Goal: Task Accomplishment & Management: Manage account settings

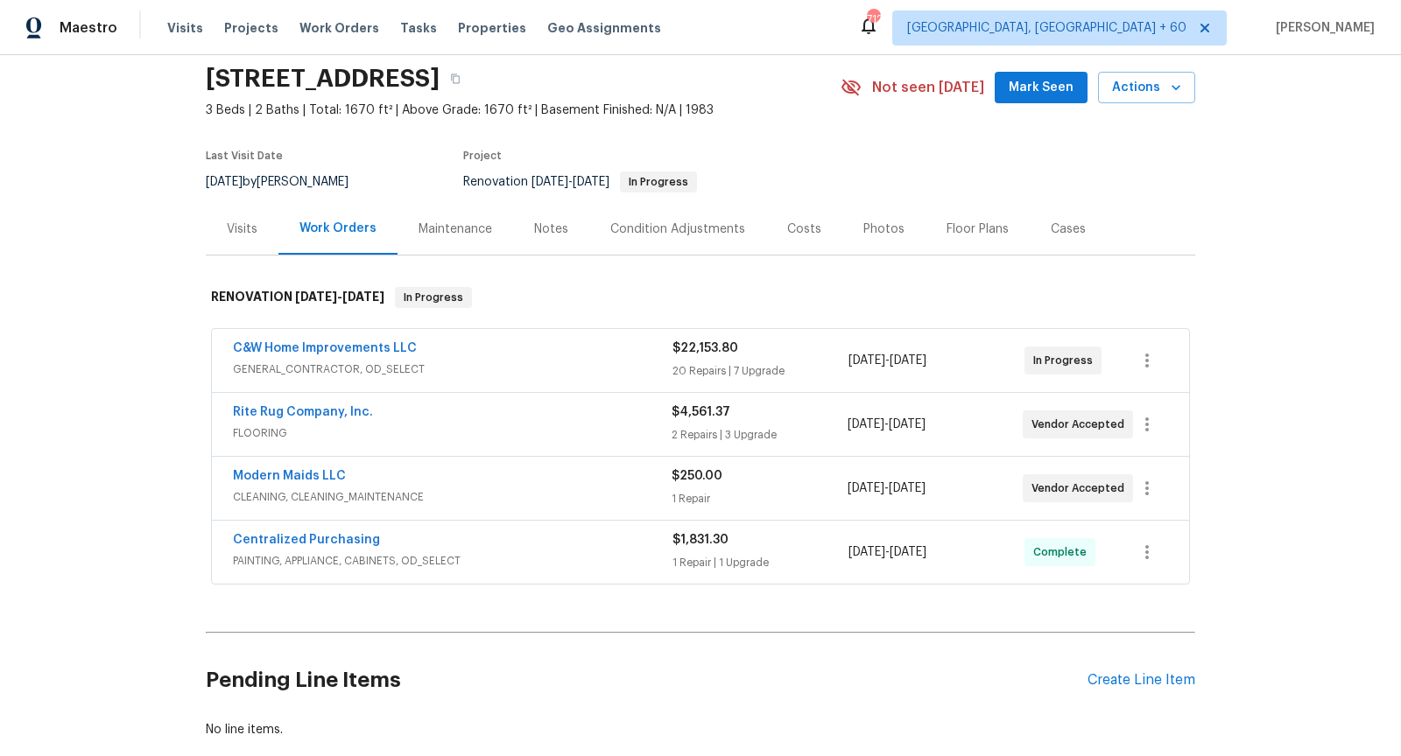
scroll to position [66, 0]
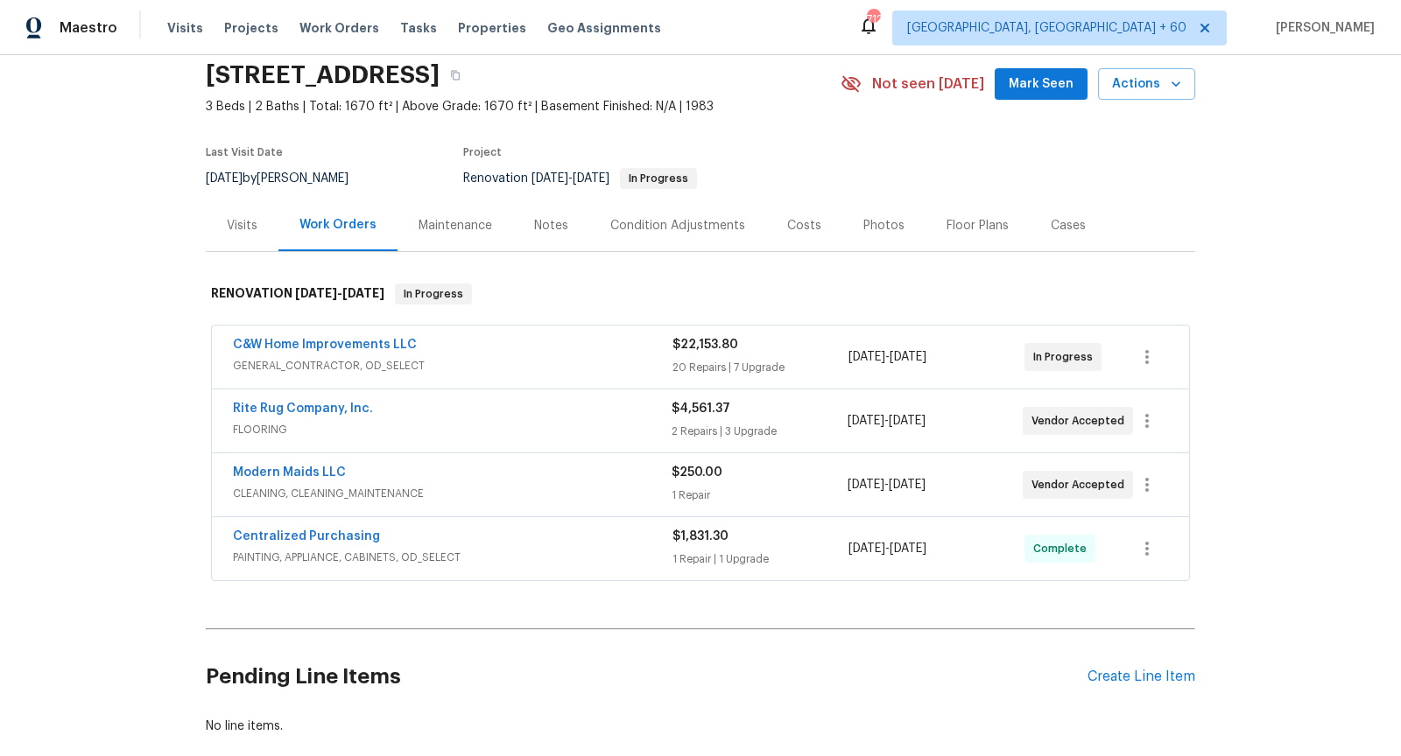
click at [506, 362] on span "GENERAL_CONTRACTOR, OD_SELECT" at bounding box center [452, 366] width 439 height 18
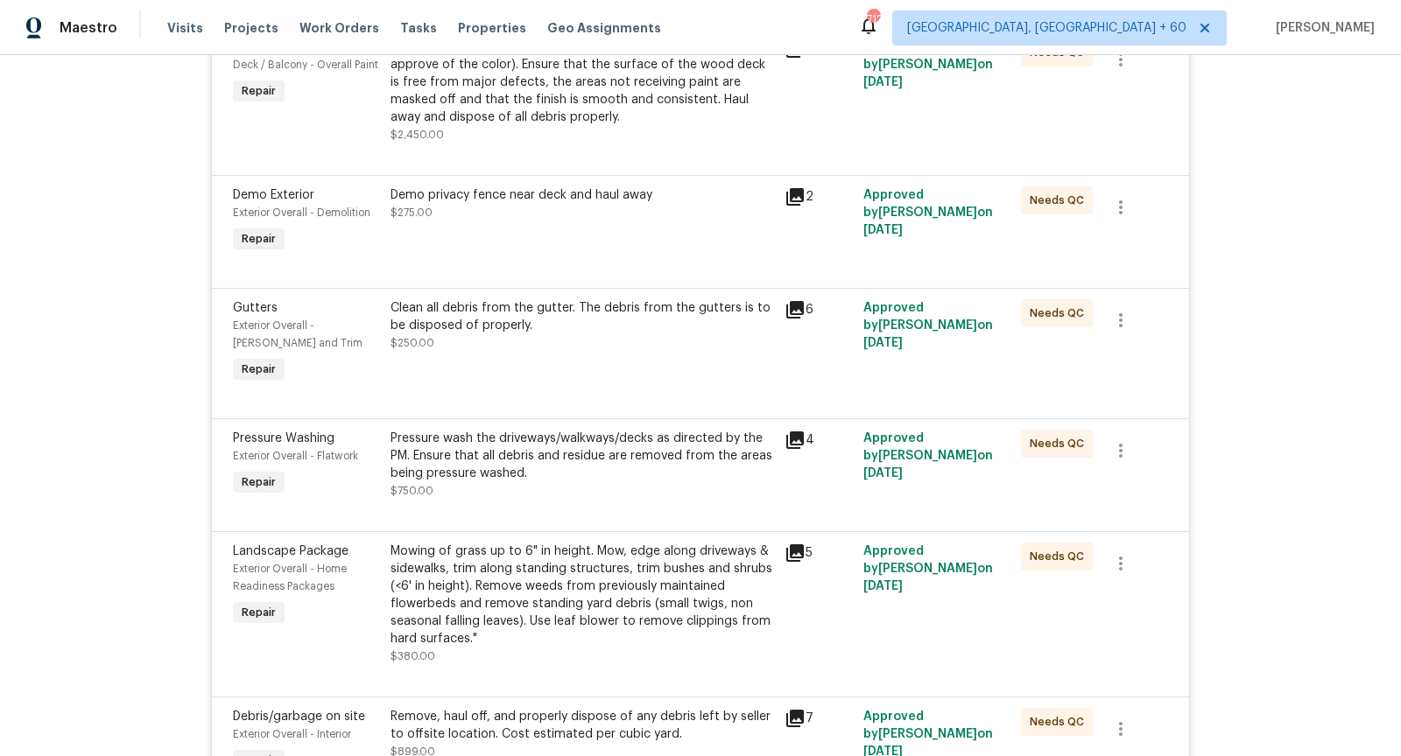
scroll to position [1459, 0]
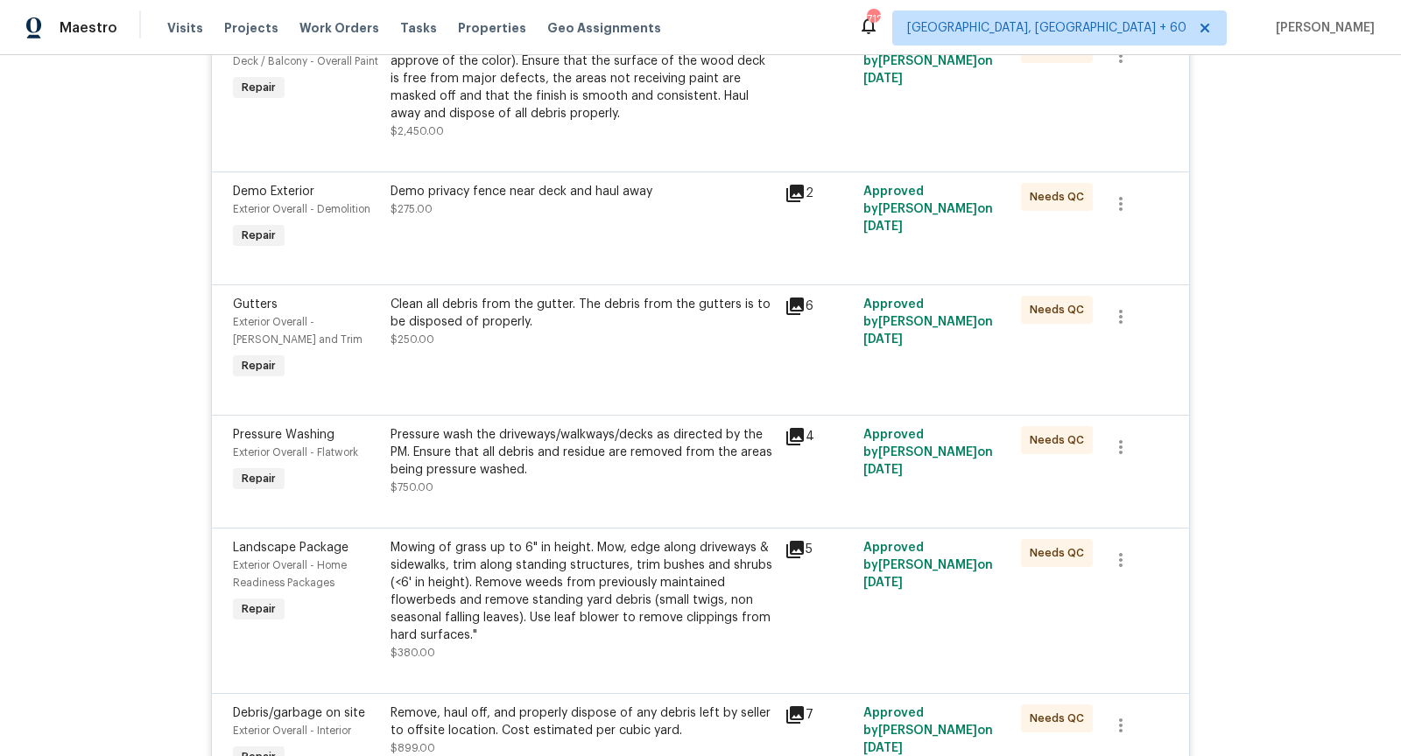
click at [501, 433] on div "Pressure wash the driveways/walkways/decks as directed by the PM. Ensure that a…" at bounding box center [581, 452] width 383 height 53
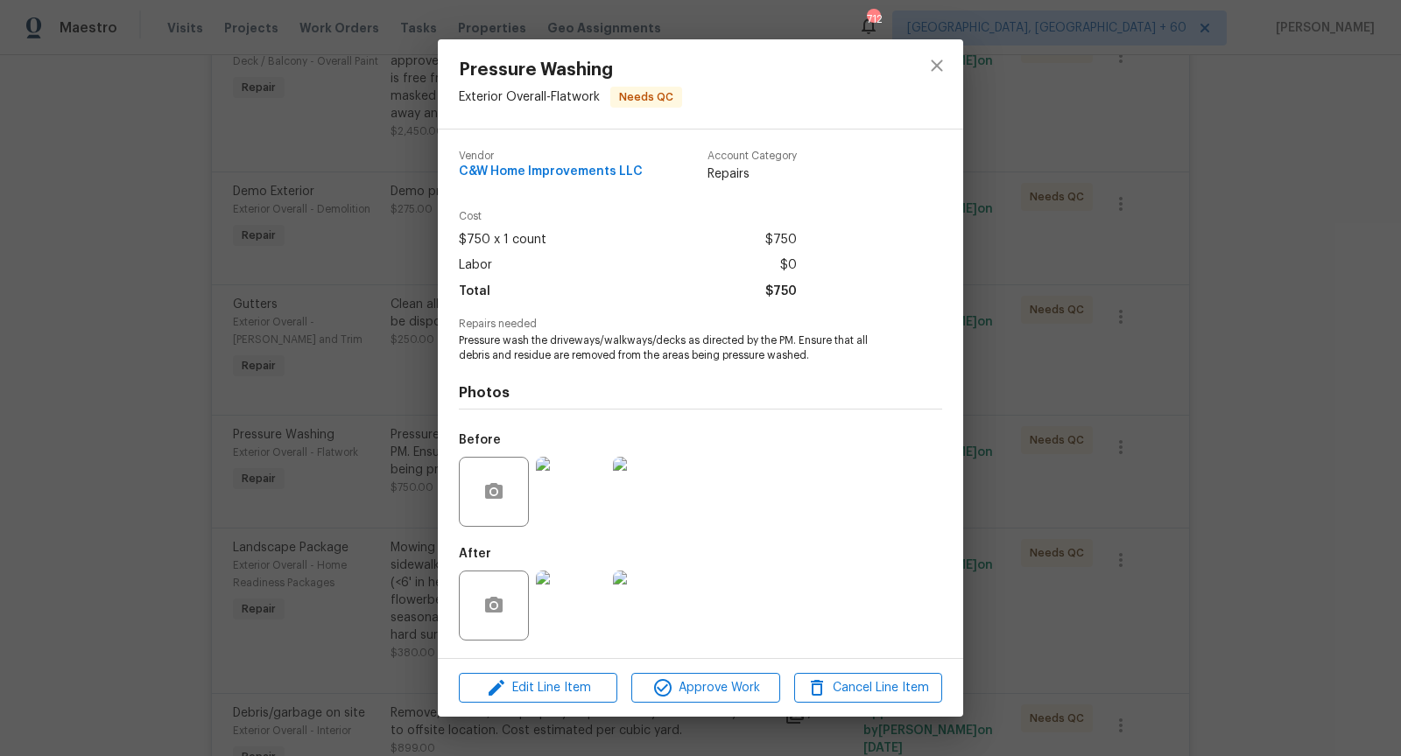
click at [570, 617] on img at bounding box center [571, 606] width 70 height 70
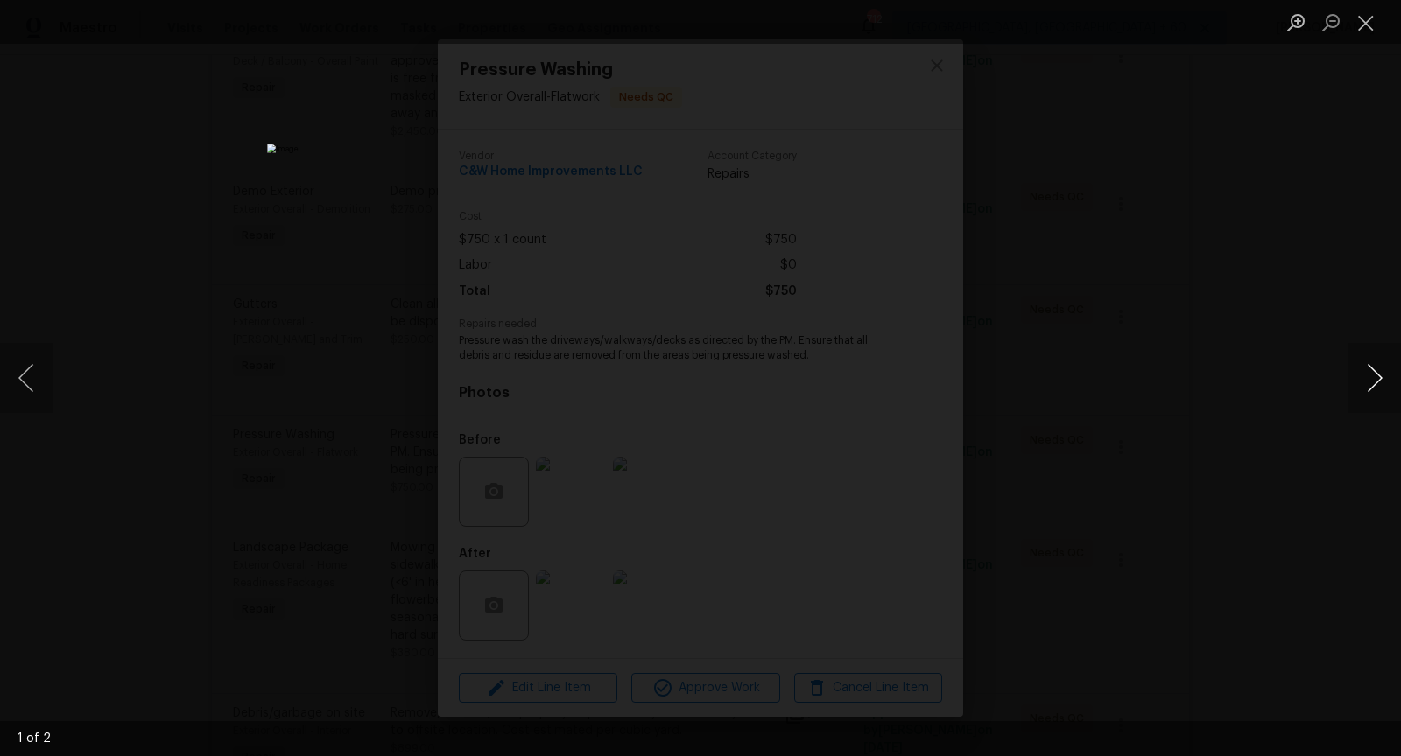
click at [1361, 366] on button "Next image" at bounding box center [1374, 378] width 53 height 70
click at [1375, 26] on button "Close lightbox" at bounding box center [1365, 22] width 35 height 31
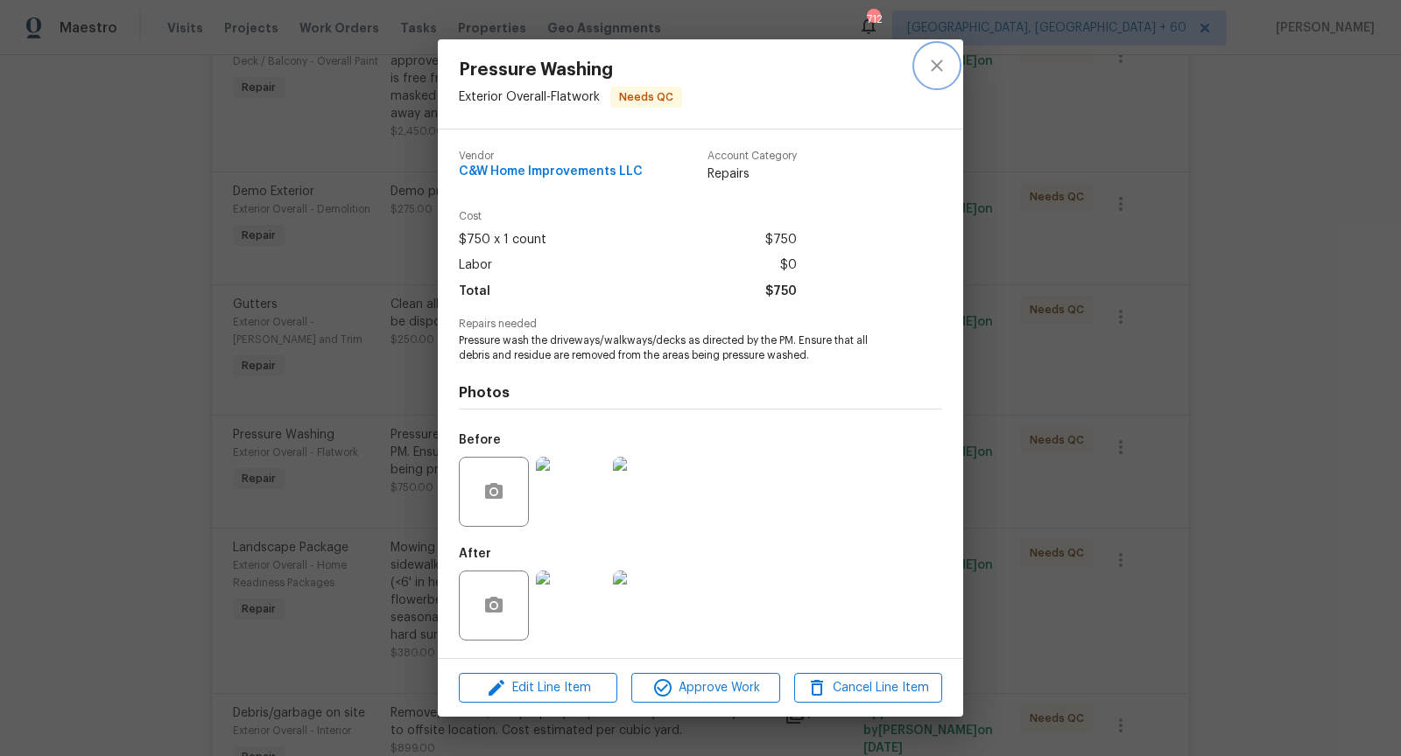
click at [932, 63] on icon "close" at bounding box center [936, 65] width 21 height 21
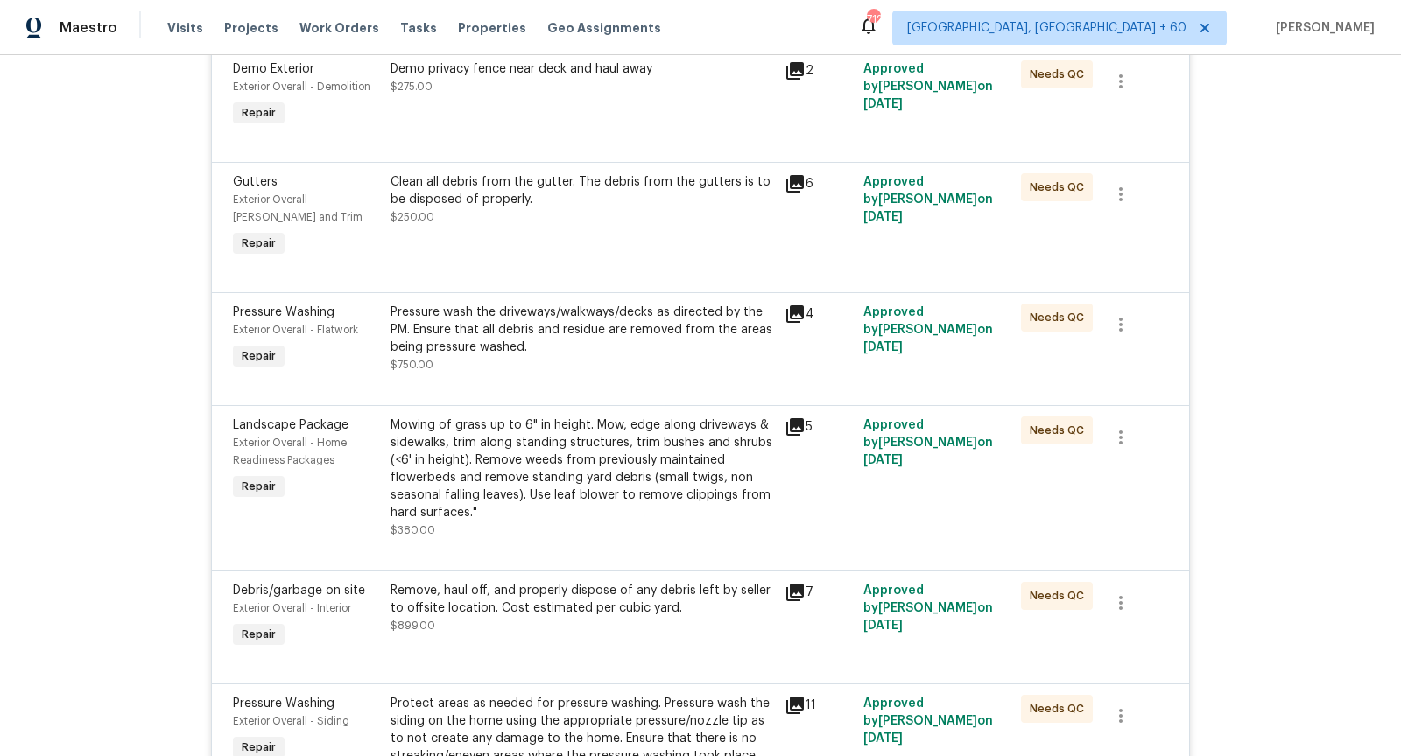
scroll to position [1703, 0]
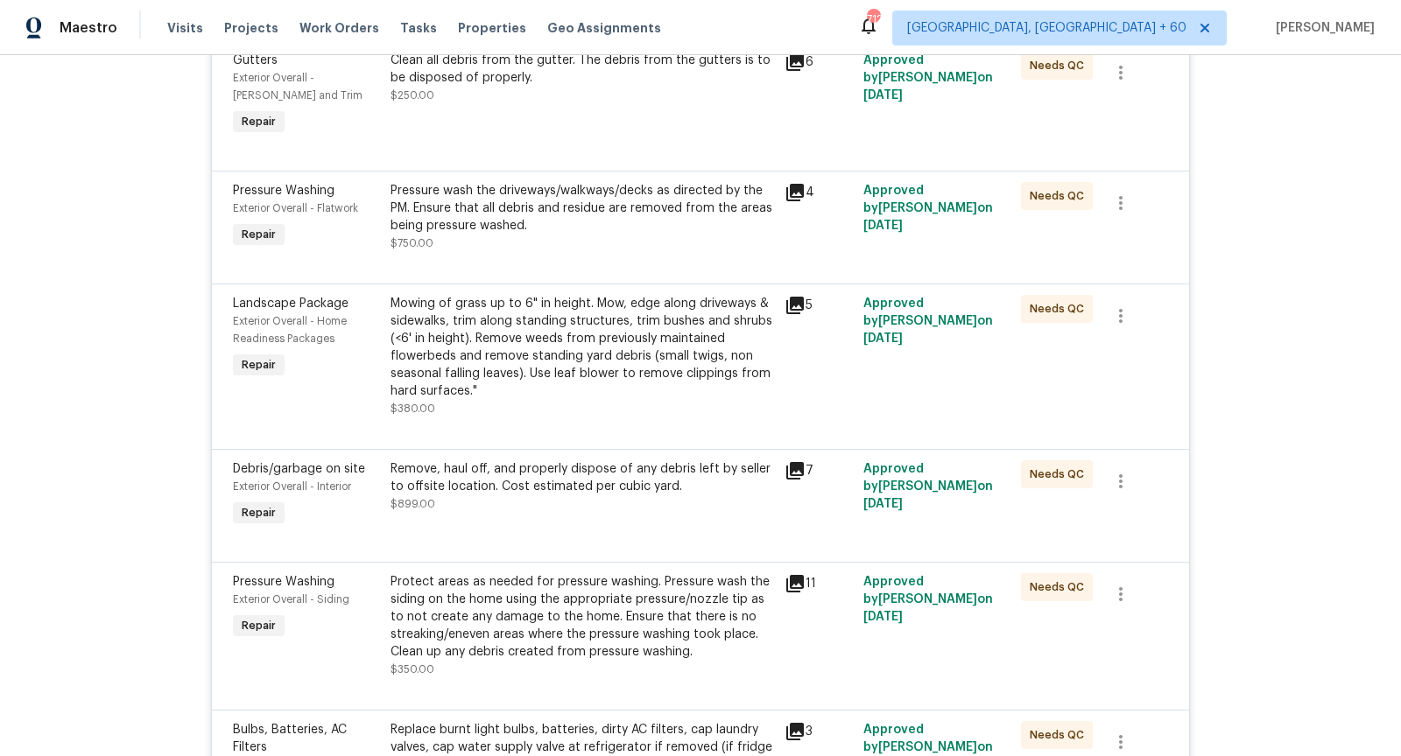
click at [498, 610] on div "Protect areas as needed for pressure washing. Pressure wash the siding on the h…" at bounding box center [581, 617] width 383 height 88
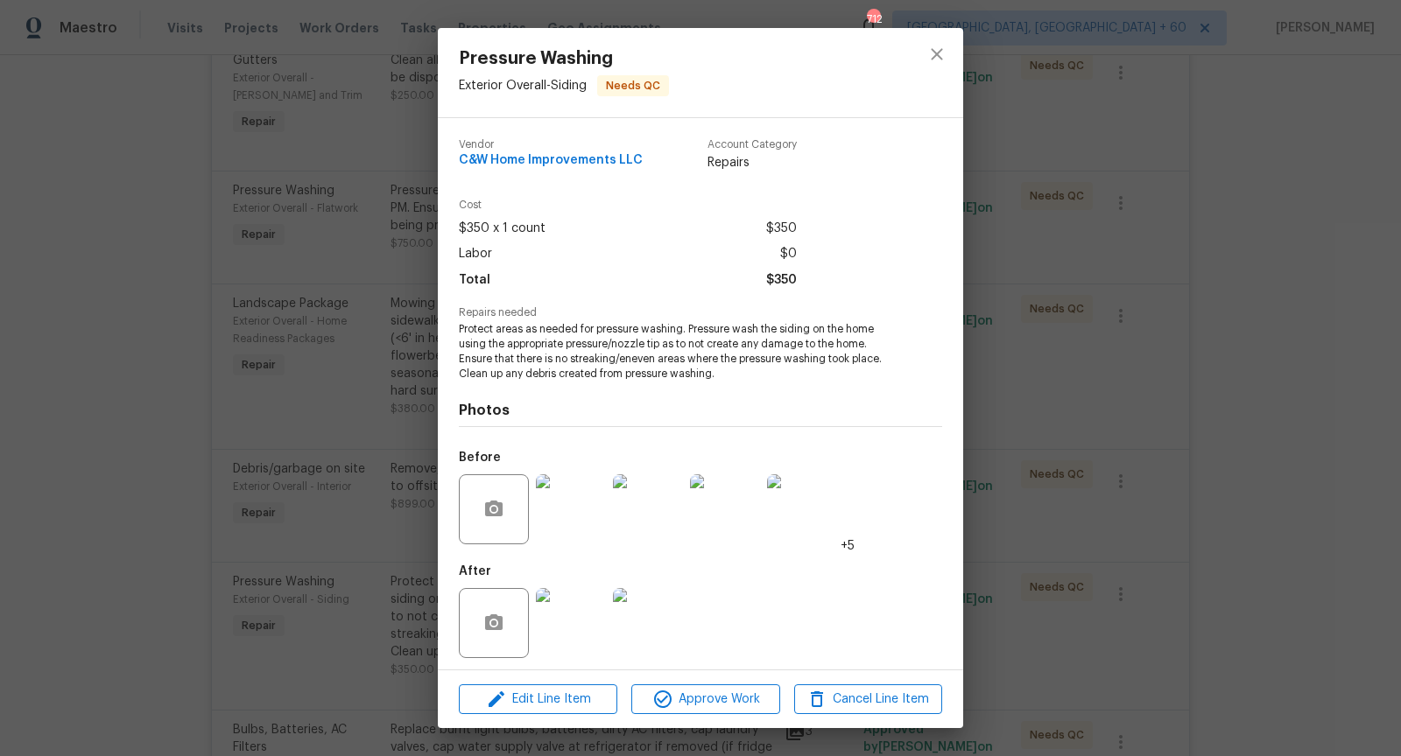
click at [563, 628] on img at bounding box center [571, 623] width 70 height 70
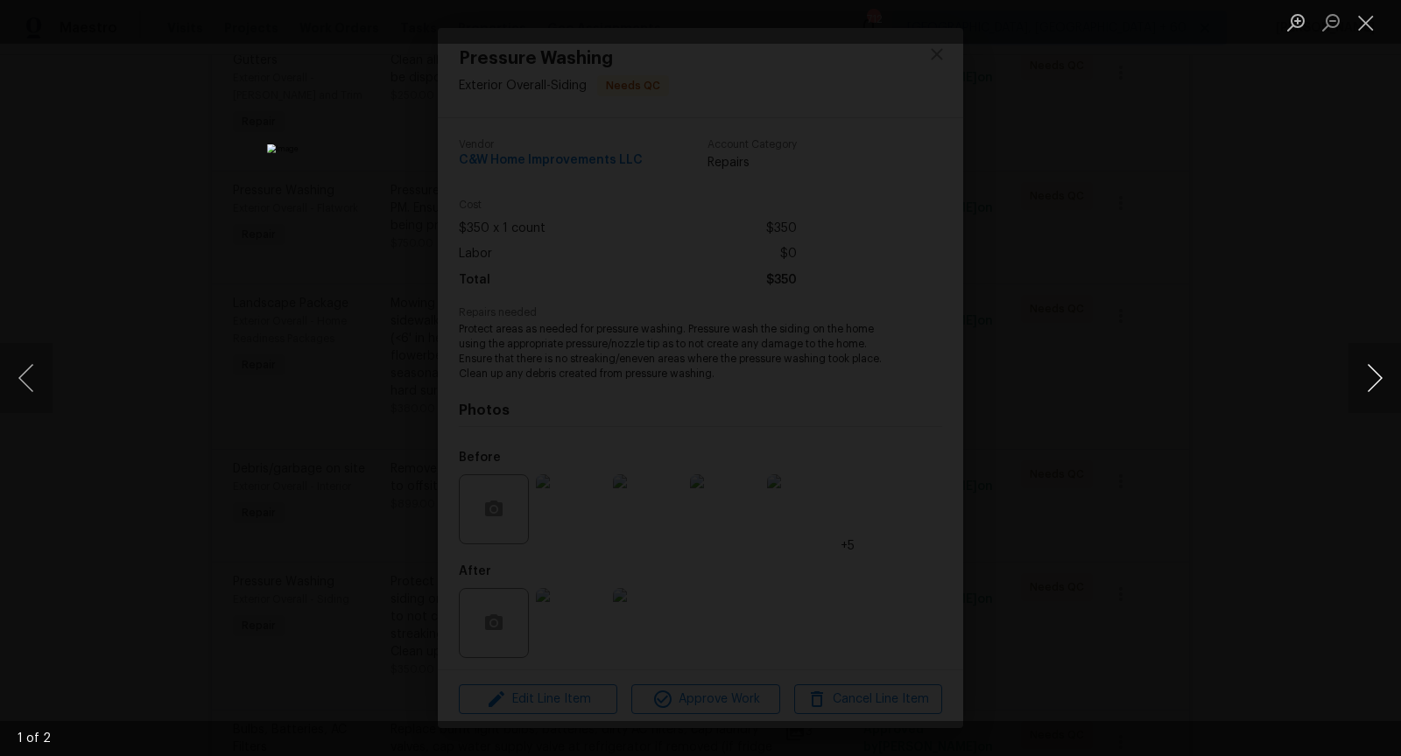
click at [1379, 388] on button "Next image" at bounding box center [1374, 378] width 53 height 70
click at [13, 364] on button "Previous image" at bounding box center [26, 378] width 53 height 70
click at [1365, 20] on button "Close lightbox" at bounding box center [1365, 22] width 35 height 31
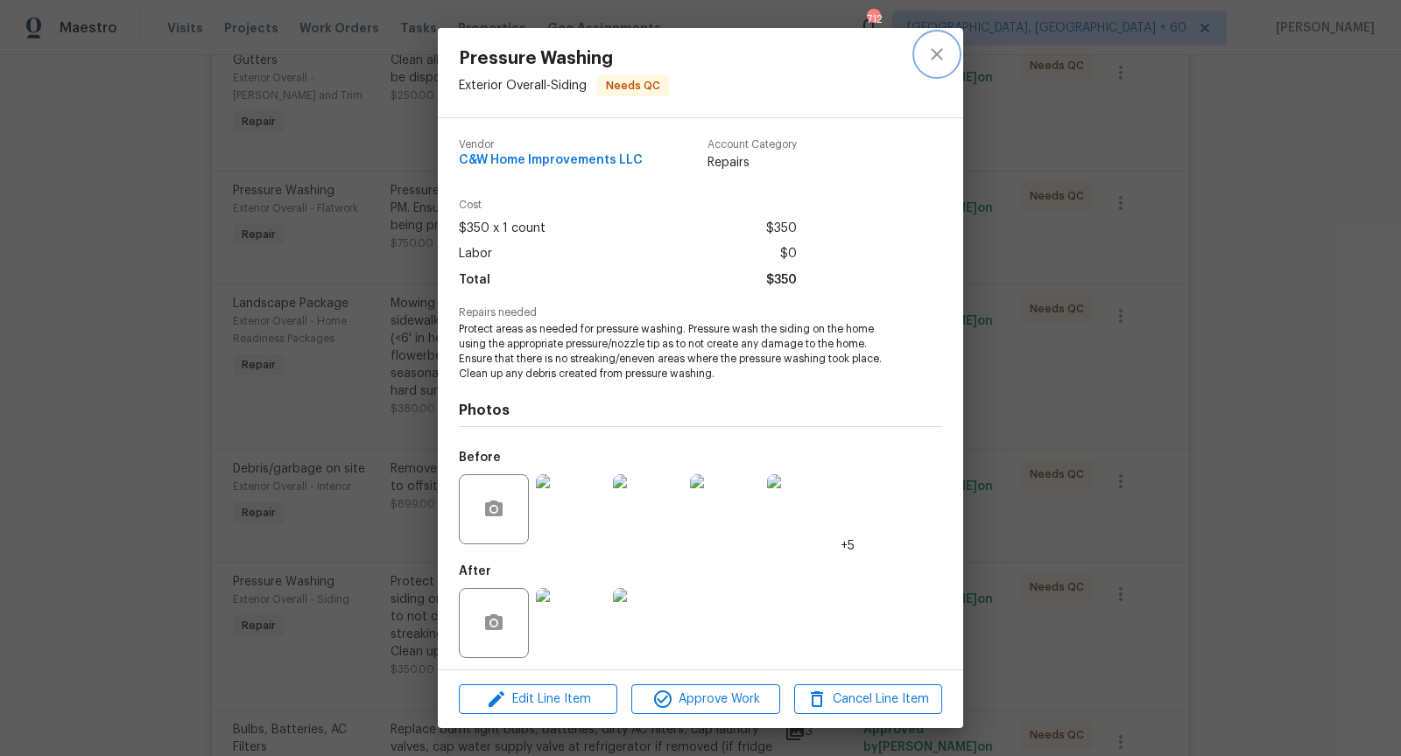
click at [943, 55] on icon "close" at bounding box center [936, 54] width 21 height 21
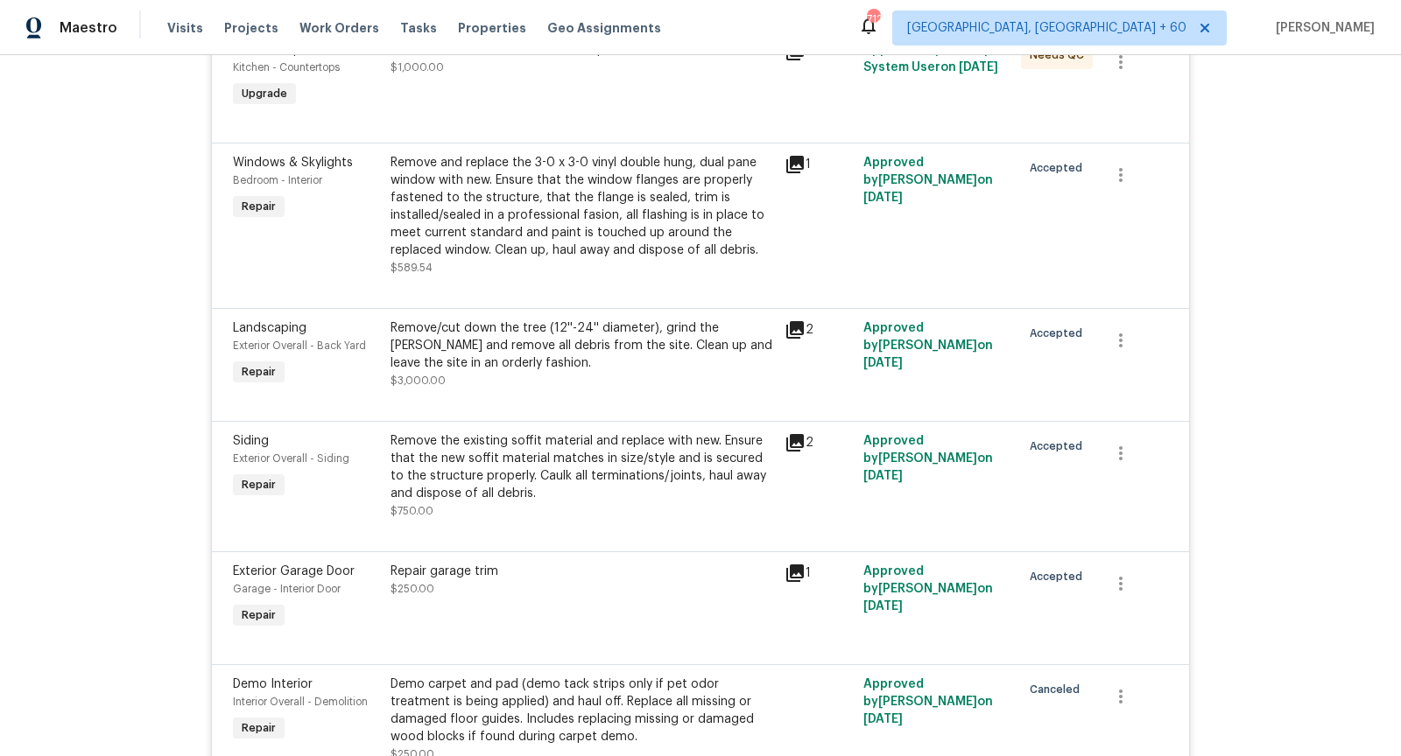
scroll to position [3307, 0]
click at [449, 468] on div "Remove the existing soffit material and replace with new. Ensure that the new s…" at bounding box center [581, 467] width 383 height 70
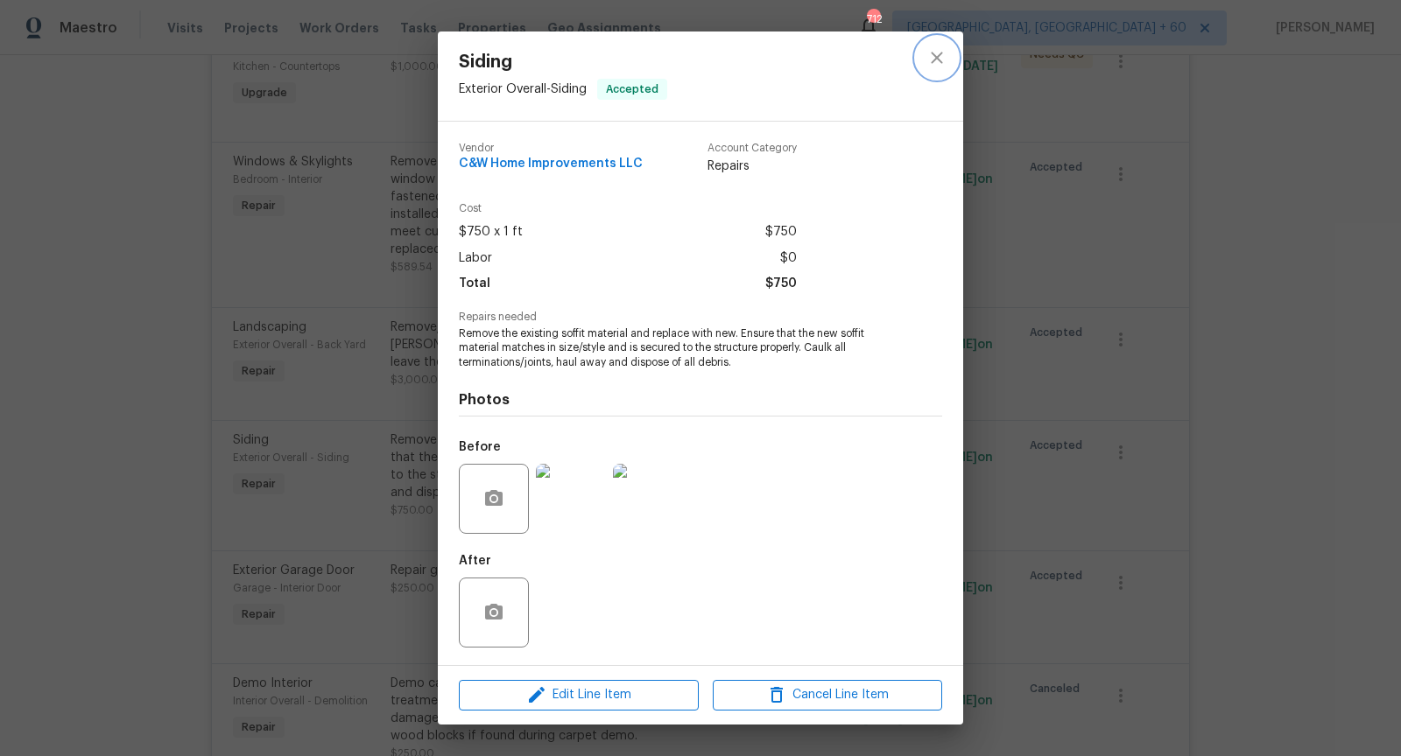
click at [936, 65] on icon "close" at bounding box center [936, 57] width 21 height 21
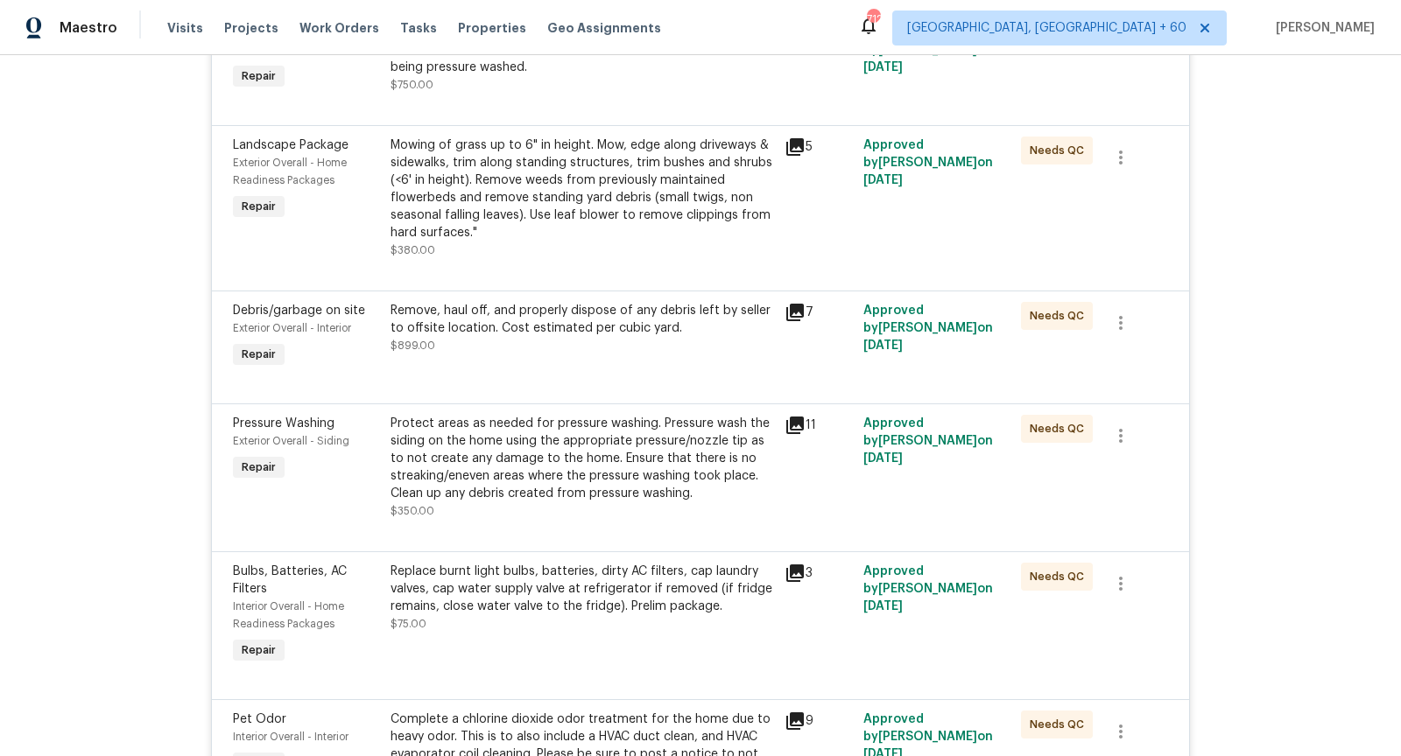
scroll to position [1788, 0]
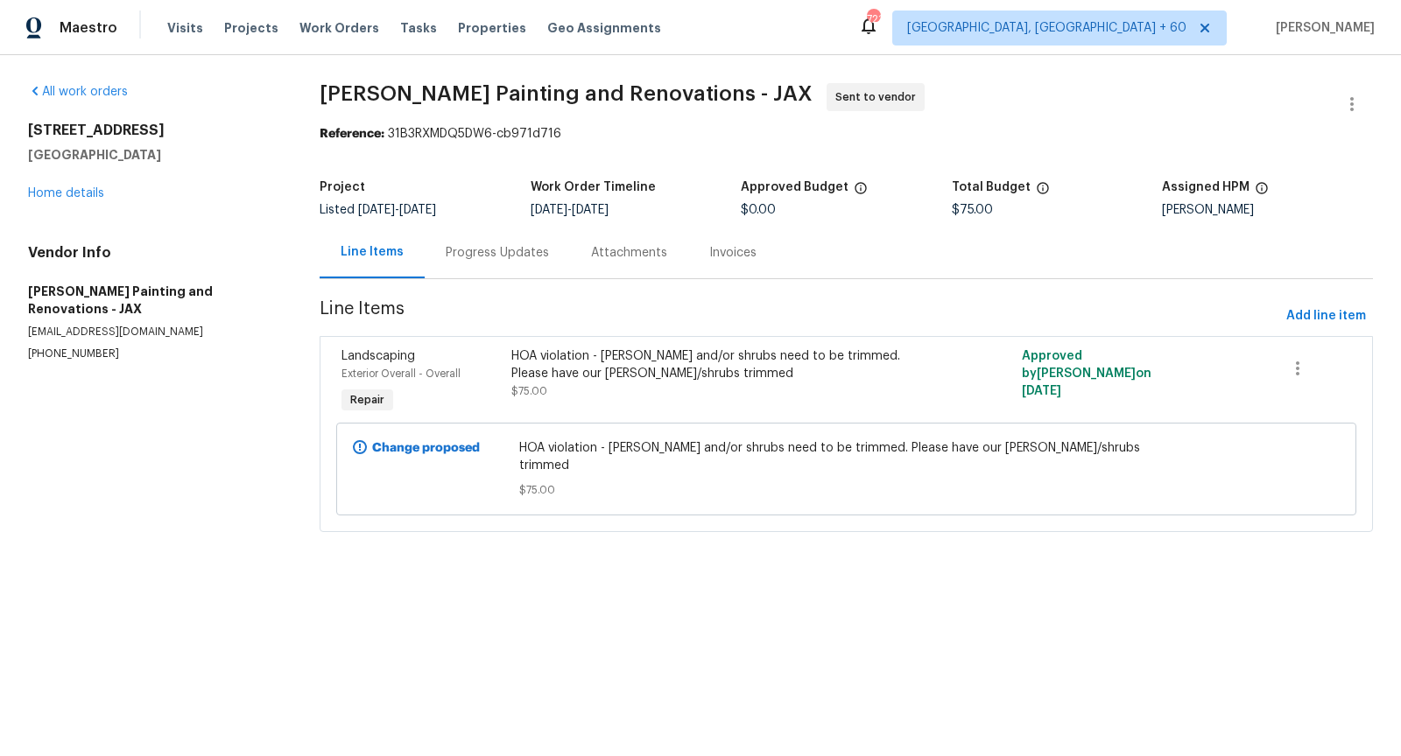
click at [516, 248] on div "Progress Updates" at bounding box center [497, 253] width 103 height 18
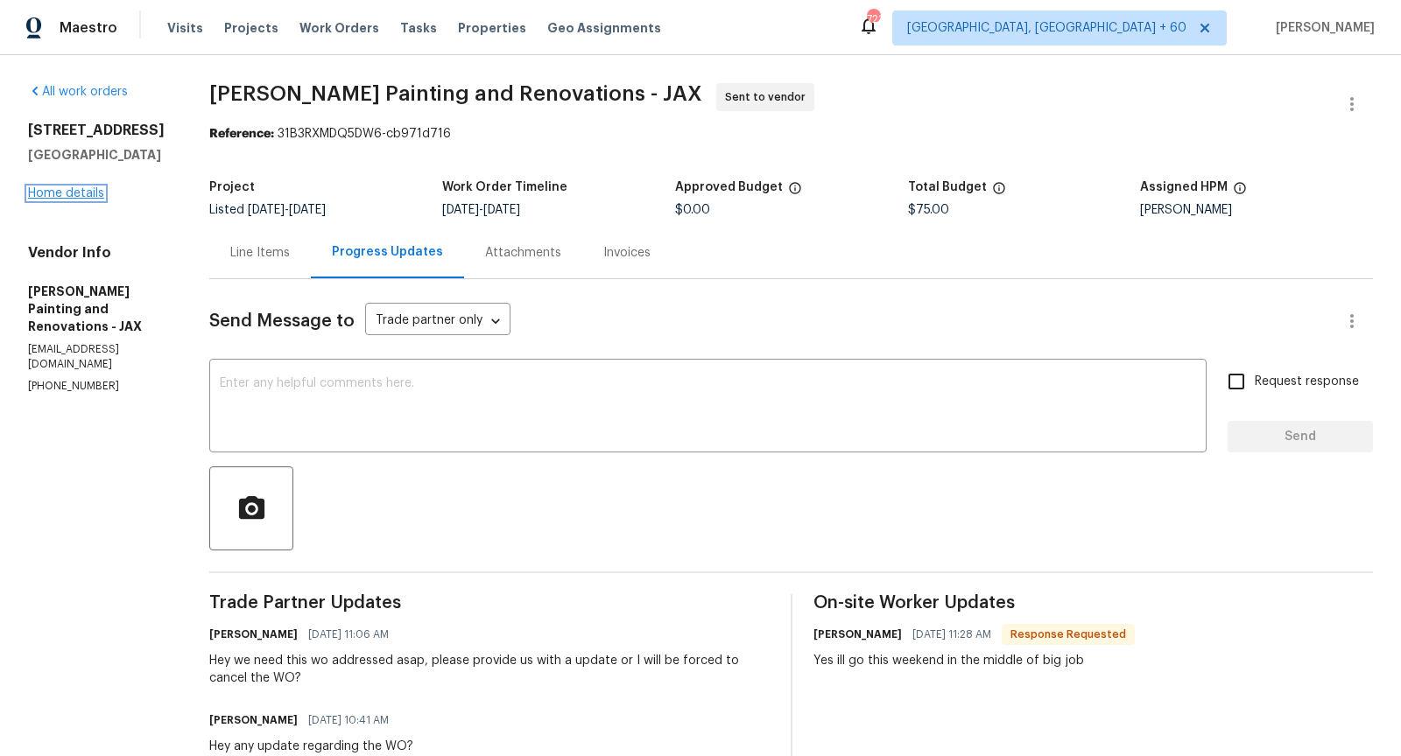
click at [77, 195] on link "Home details" at bounding box center [66, 193] width 76 height 12
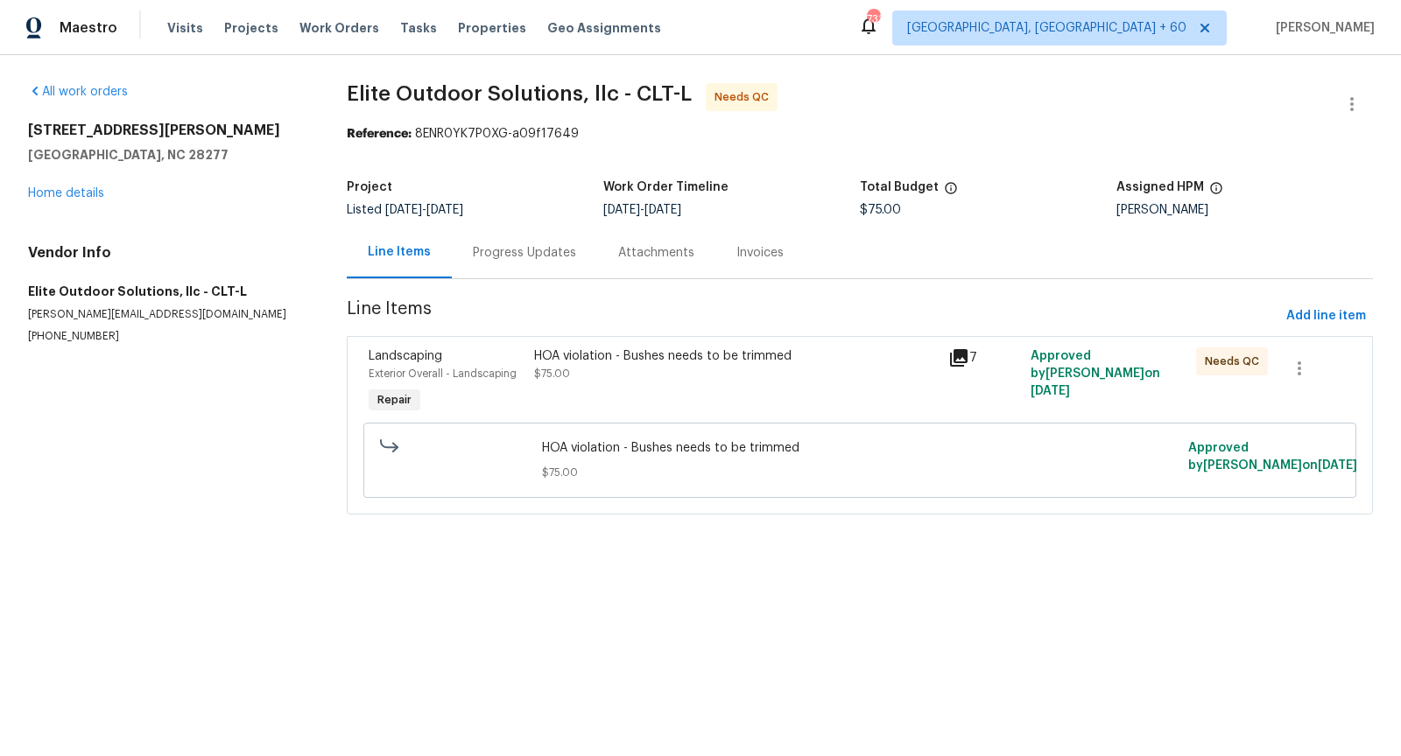
click at [617, 362] on div "HOA violation - Bushes needs to be trimmed" at bounding box center [736, 357] width 404 height 18
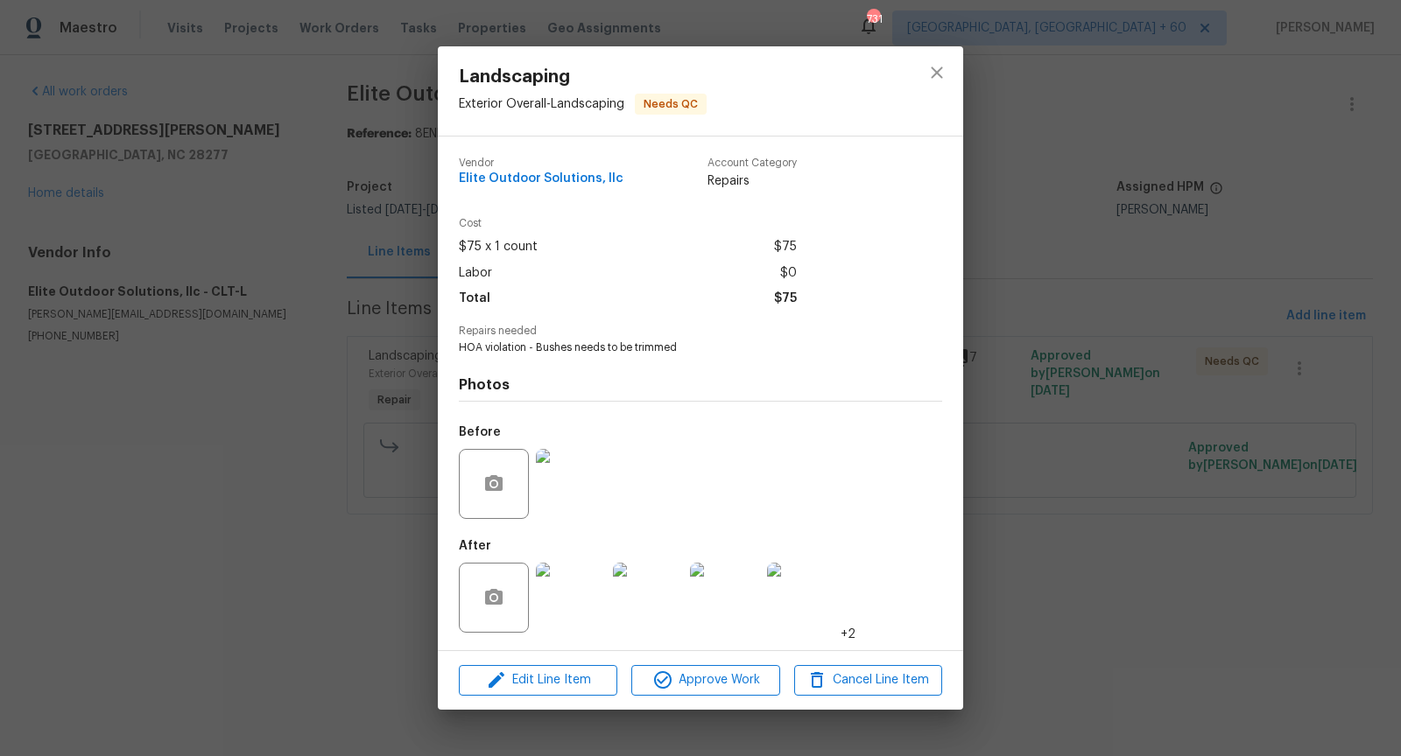
click at [548, 612] on img at bounding box center [571, 598] width 70 height 70
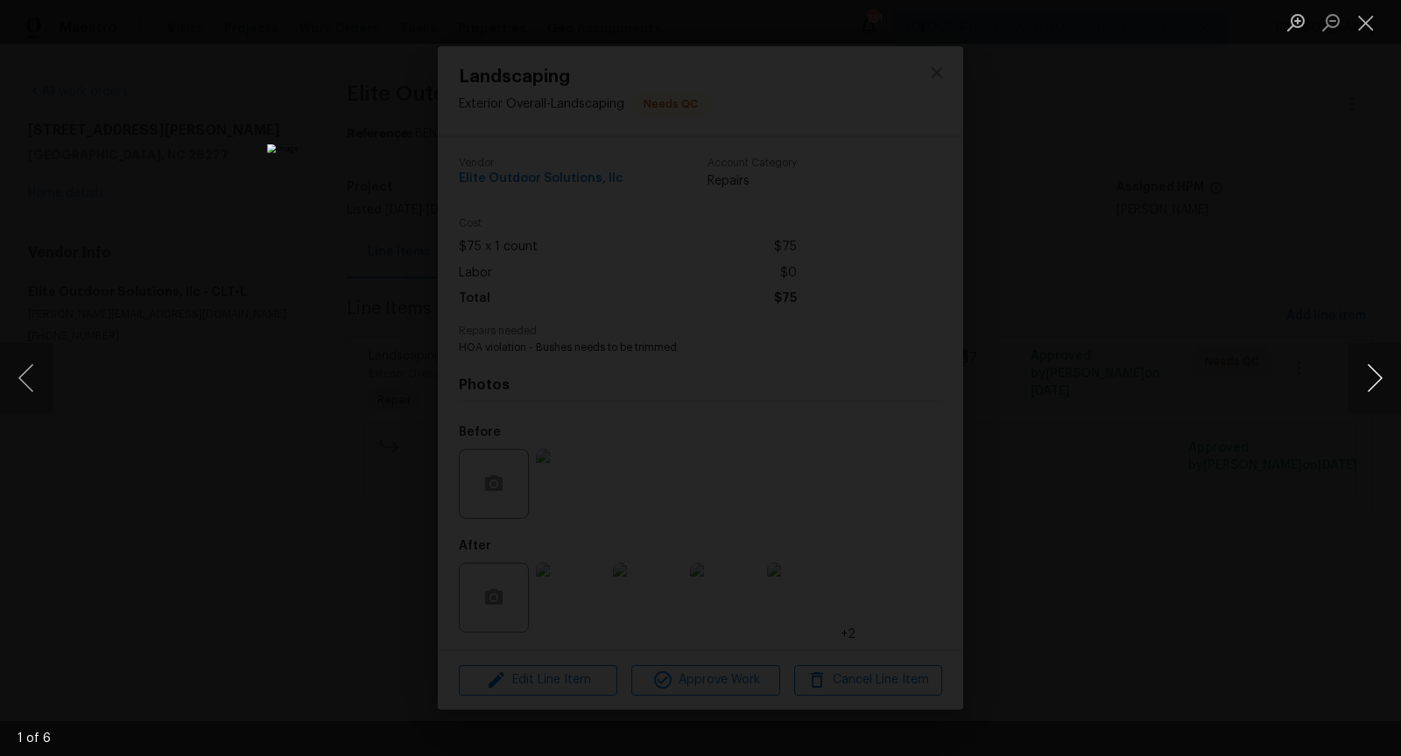
click at [1376, 385] on button "Next image" at bounding box center [1374, 378] width 53 height 70
click at [1358, 376] on button "Next image" at bounding box center [1374, 378] width 53 height 70
click at [1382, 374] on button "Next image" at bounding box center [1374, 378] width 53 height 70
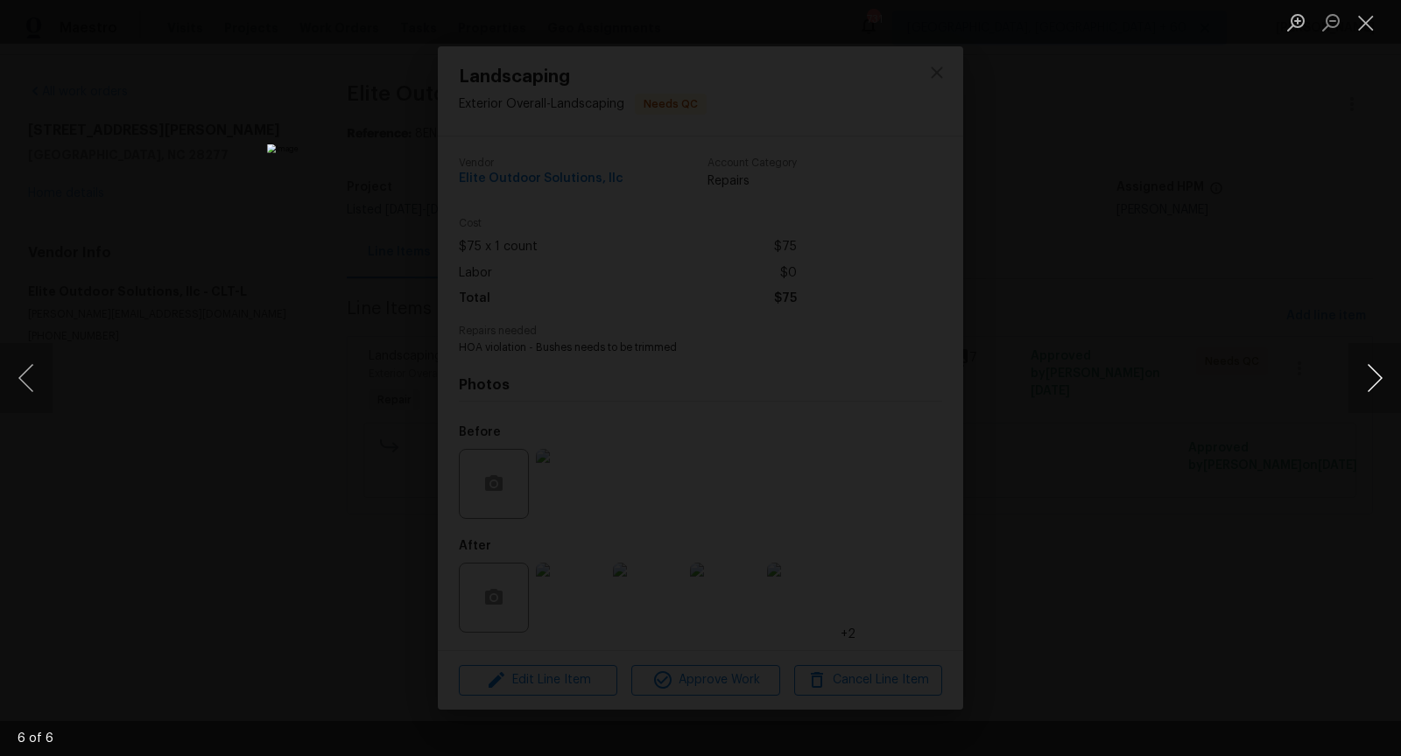
click at [1382, 374] on button "Next image" at bounding box center [1374, 378] width 53 height 70
click at [1370, 383] on button "Next image" at bounding box center [1374, 378] width 53 height 70
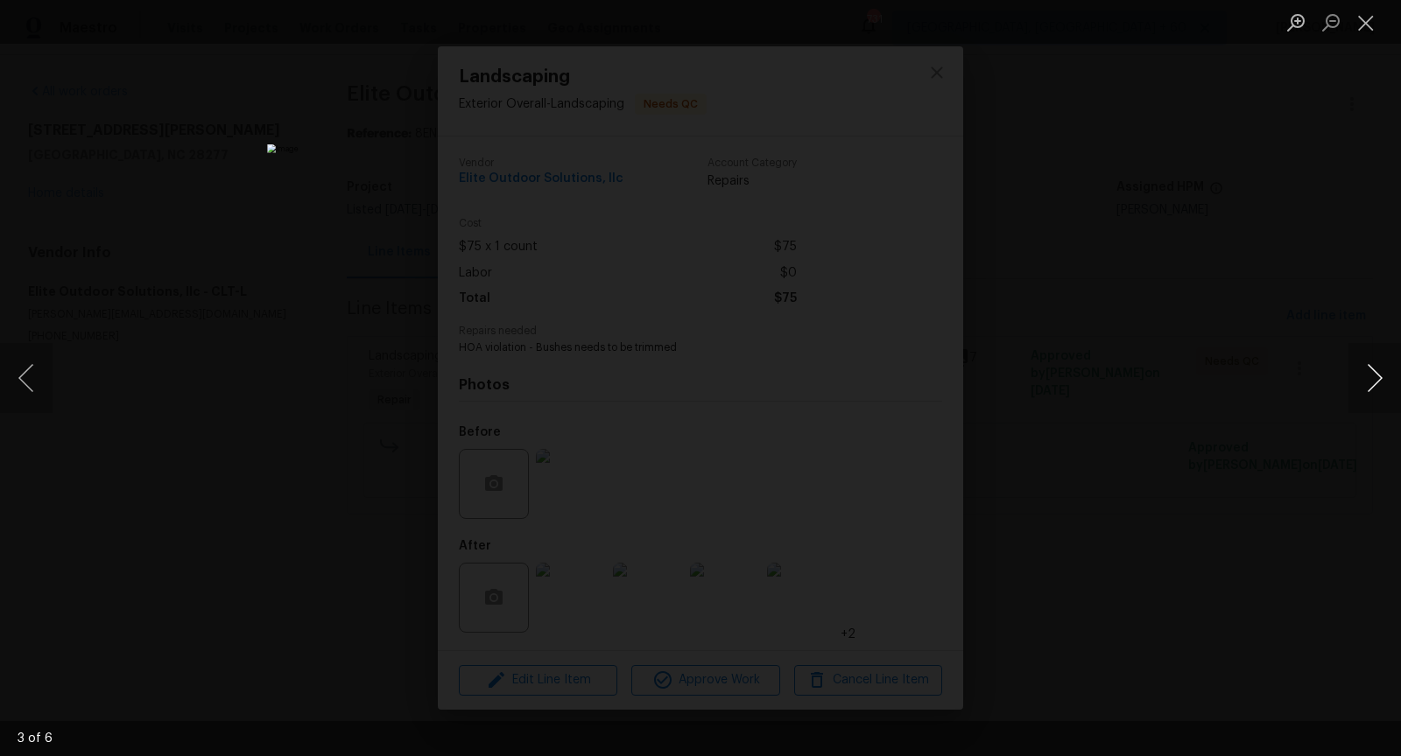
click at [1370, 383] on button "Next image" at bounding box center [1374, 378] width 53 height 70
click at [1369, 24] on button "Close lightbox" at bounding box center [1365, 22] width 35 height 31
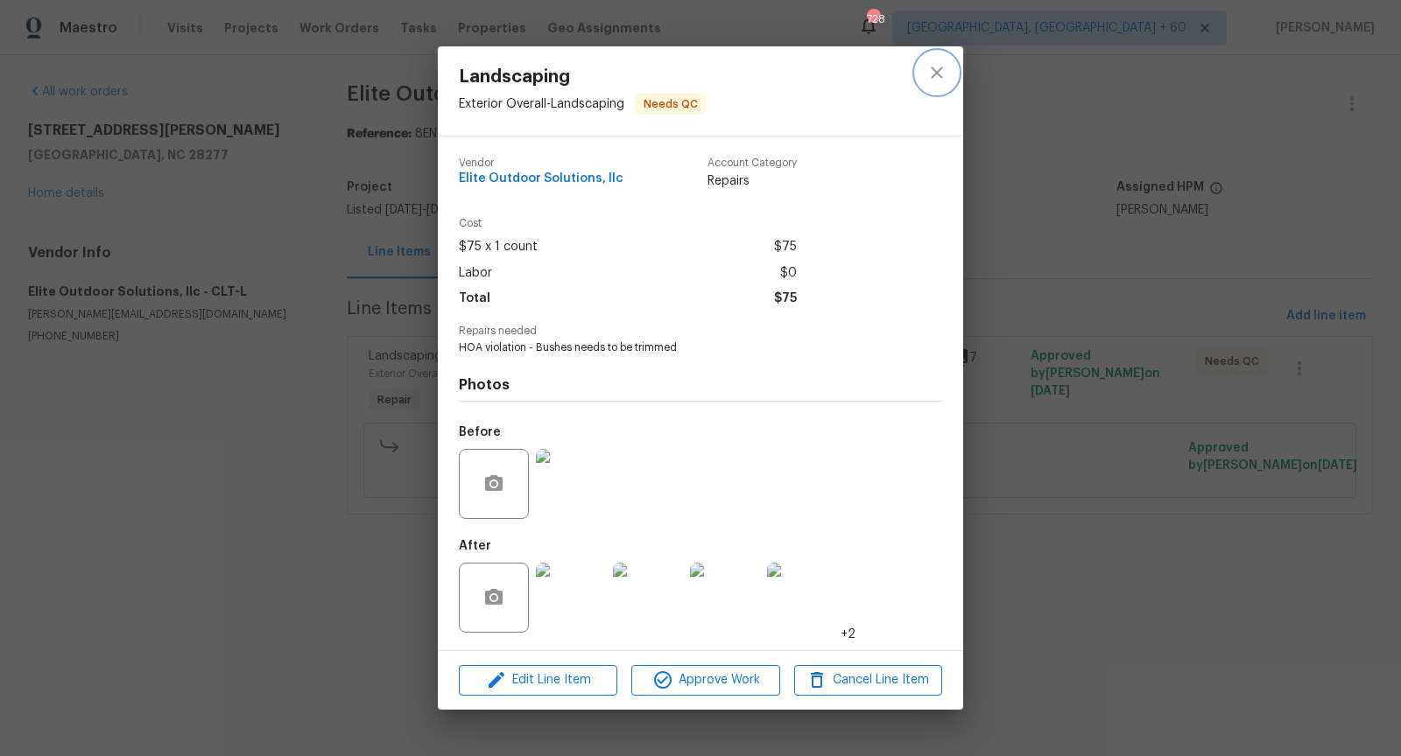
click at [933, 74] on icon "close" at bounding box center [936, 72] width 11 height 11
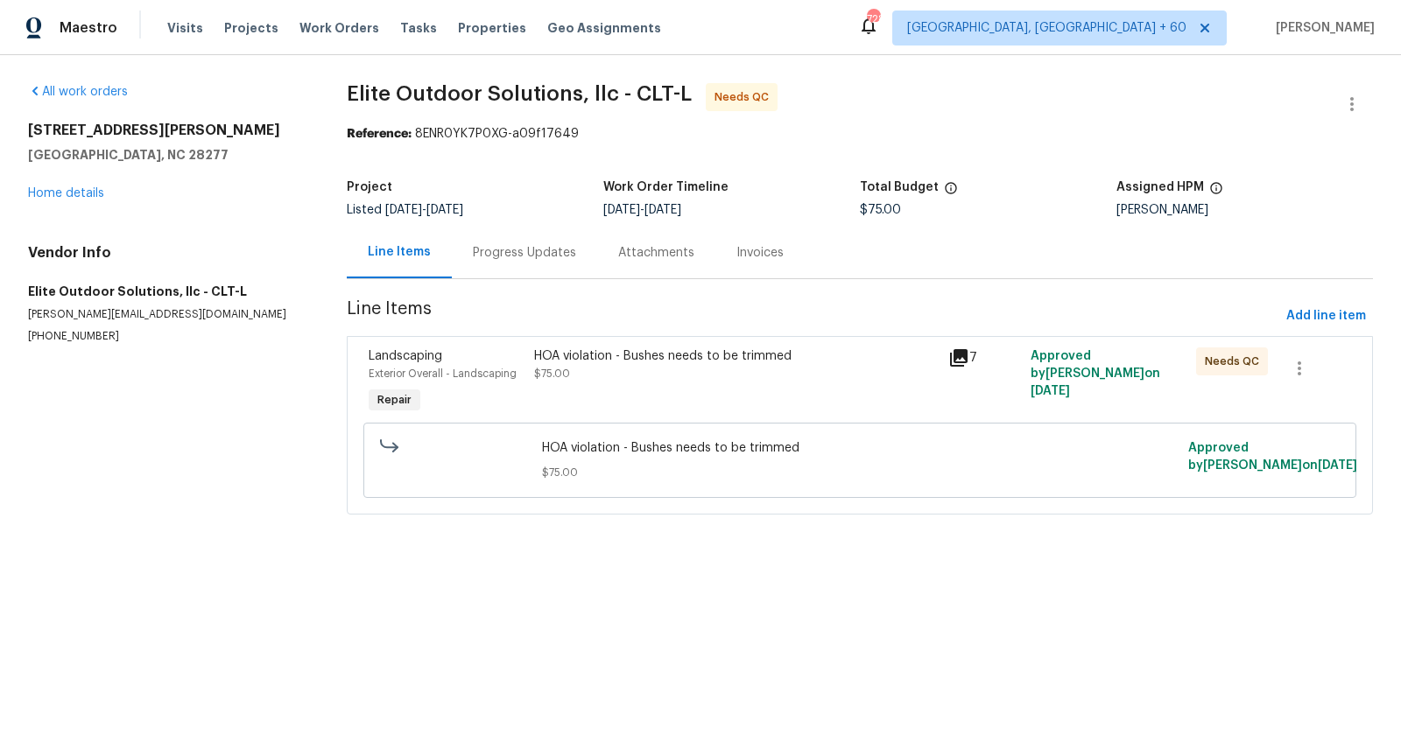
click at [519, 259] on div "Progress Updates" at bounding box center [524, 253] width 103 height 18
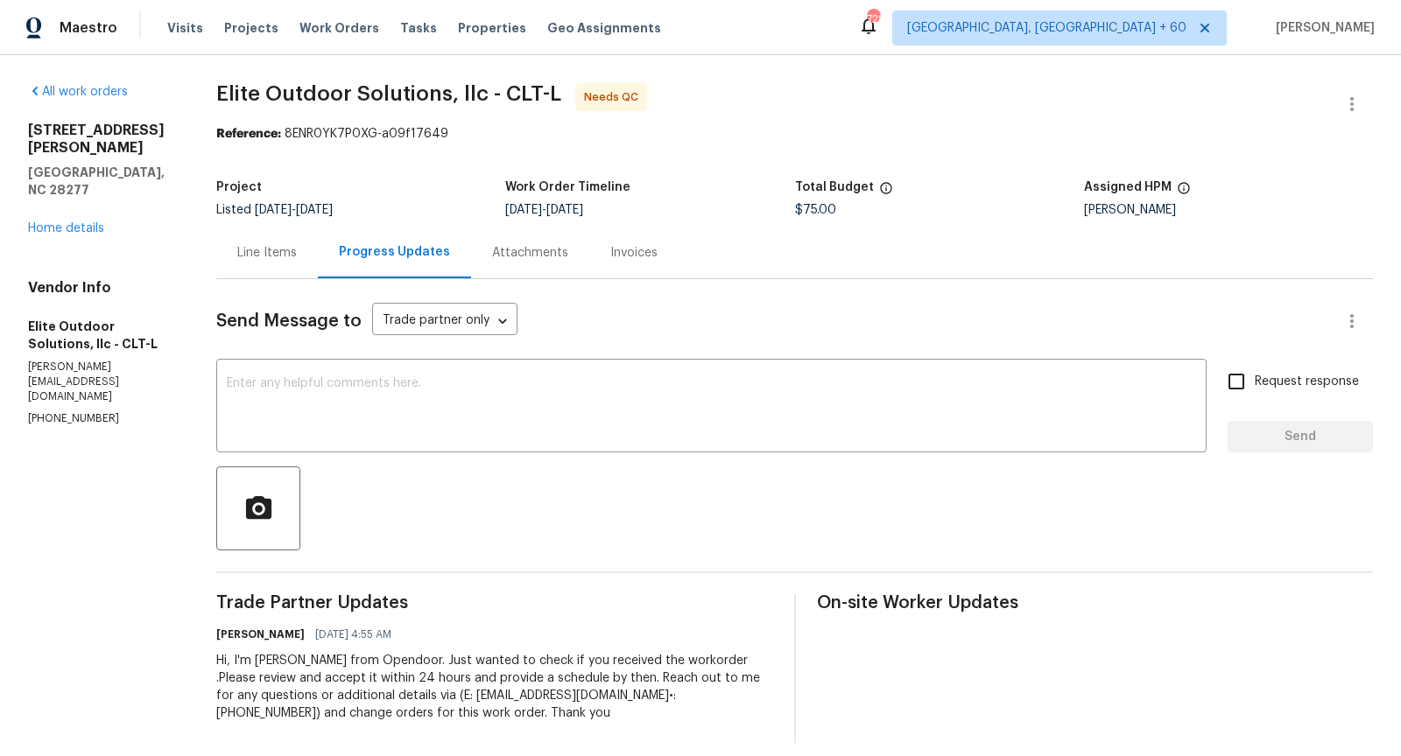
scroll to position [14, 0]
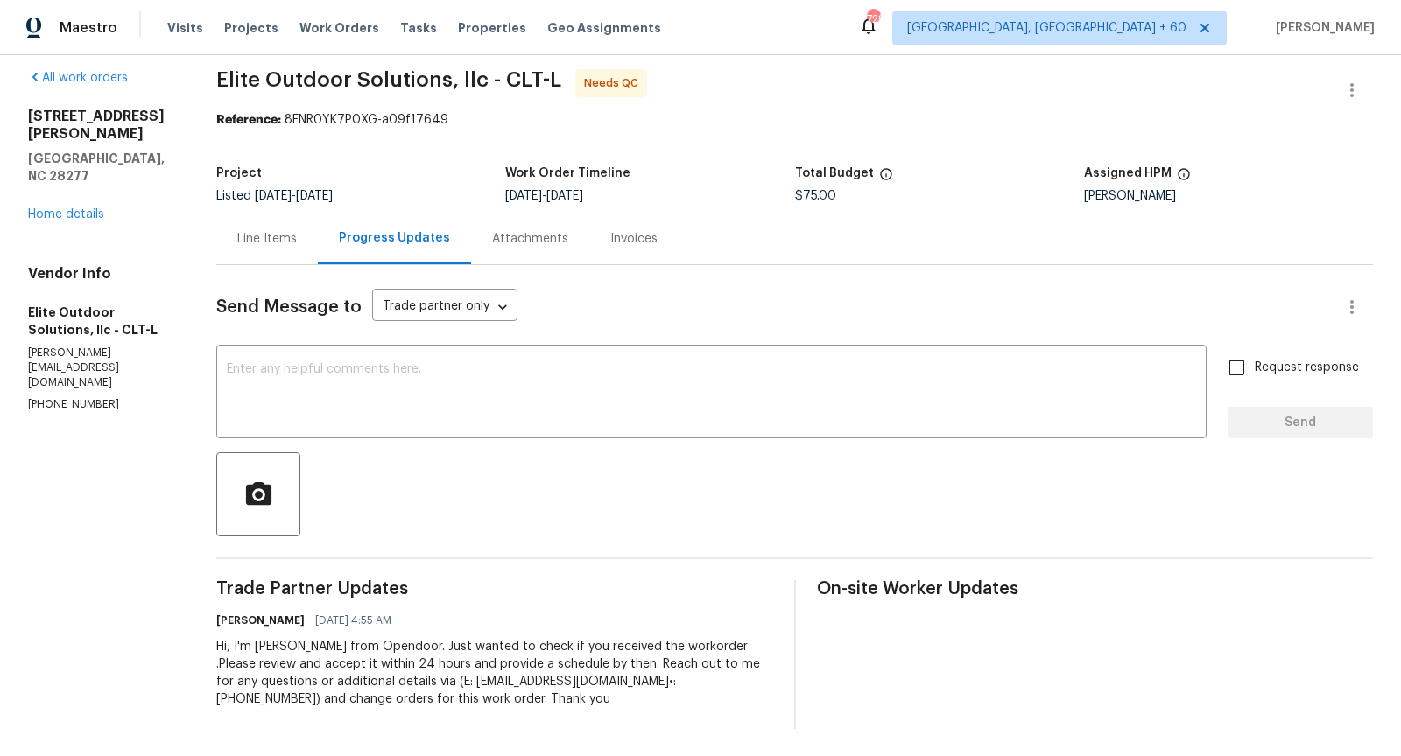
click at [289, 240] on div "Line Items" at bounding box center [267, 239] width 60 height 18
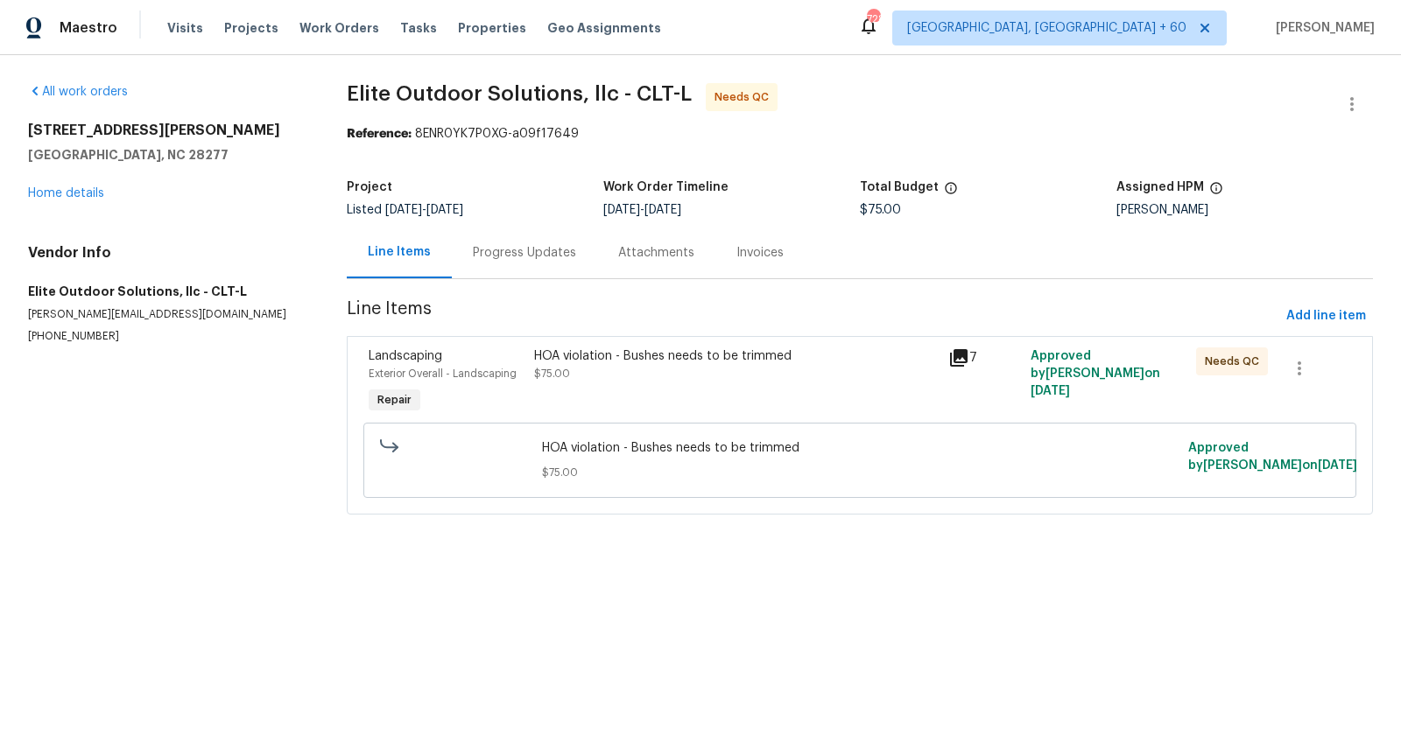
click at [561, 355] on div "HOA violation - Bushes needs to be trimmed" at bounding box center [736, 357] width 404 height 18
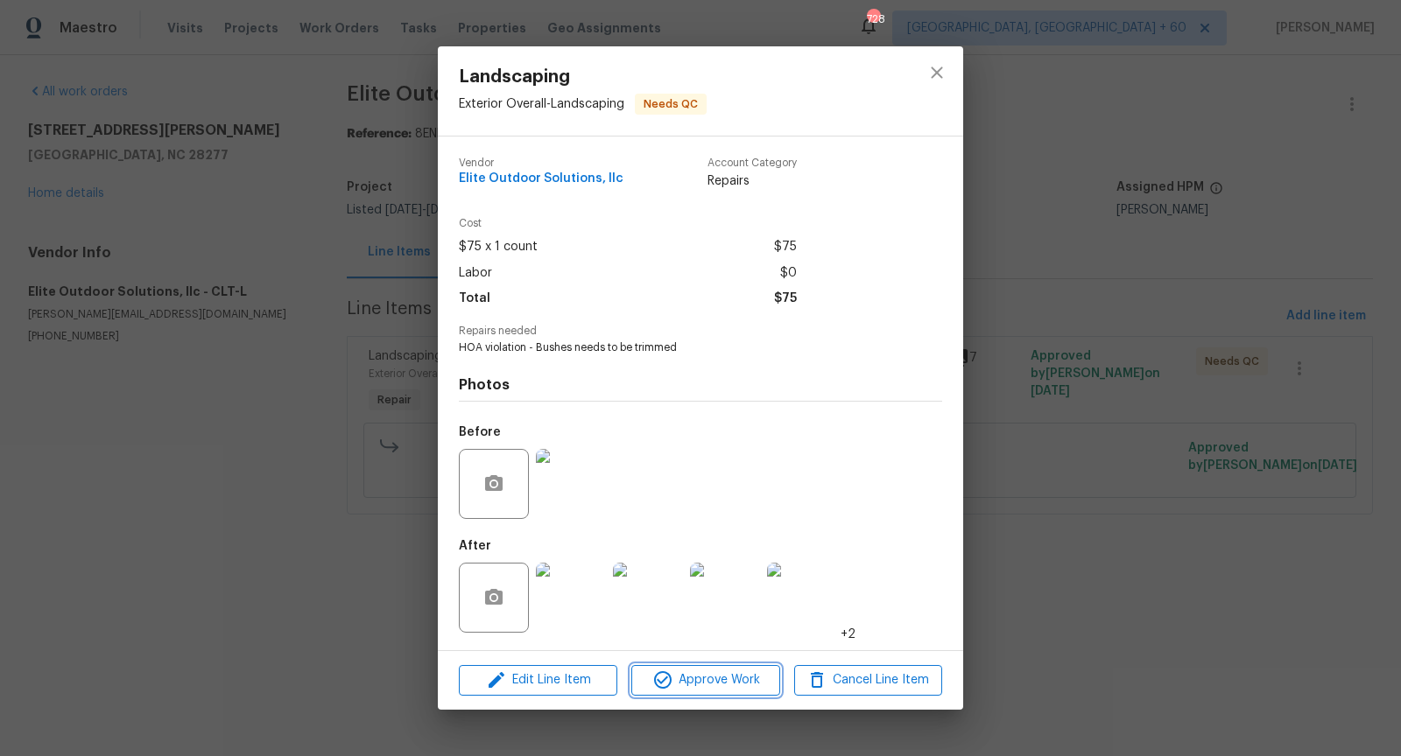
click at [681, 687] on span "Approve Work" at bounding box center [704, 681] width 137 height 22
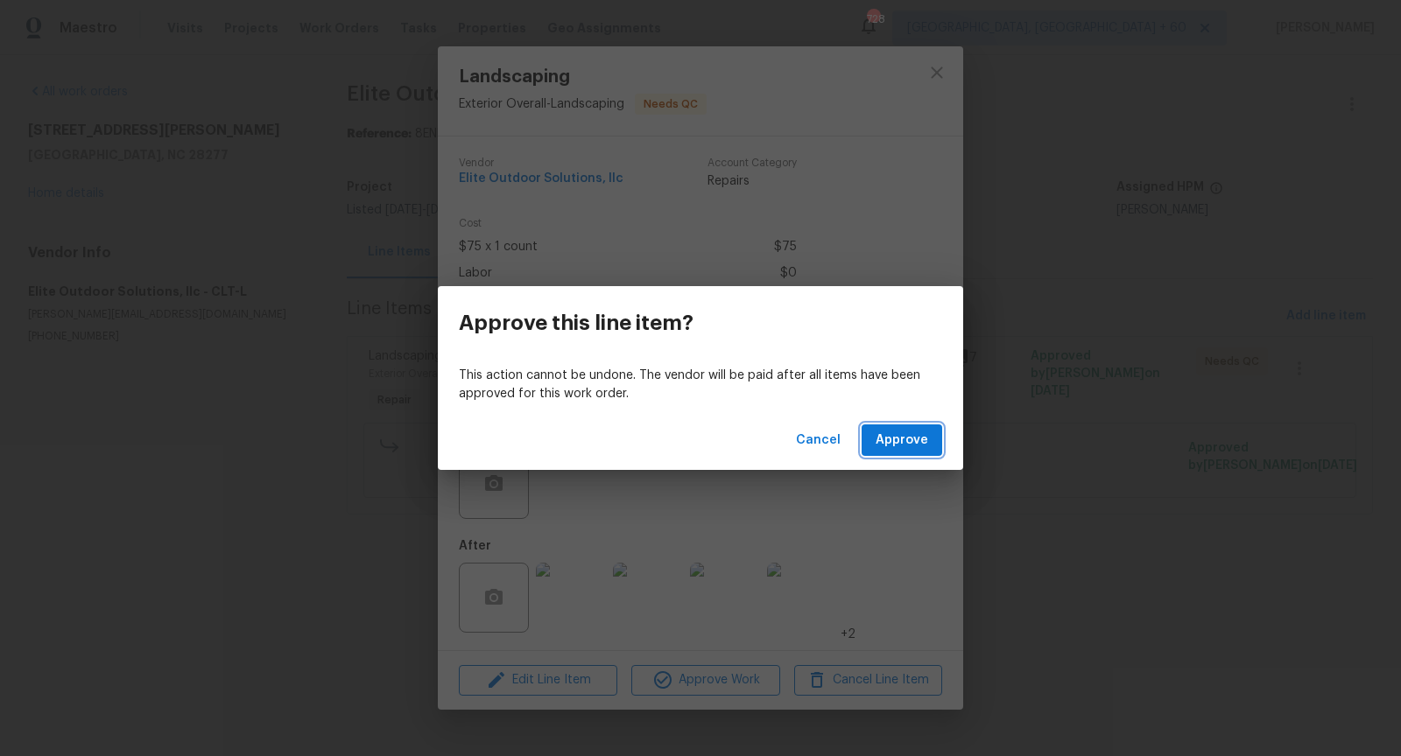
click at [908, 426] on button "Approve" at bounding box center [901, 441] width 81 height 32
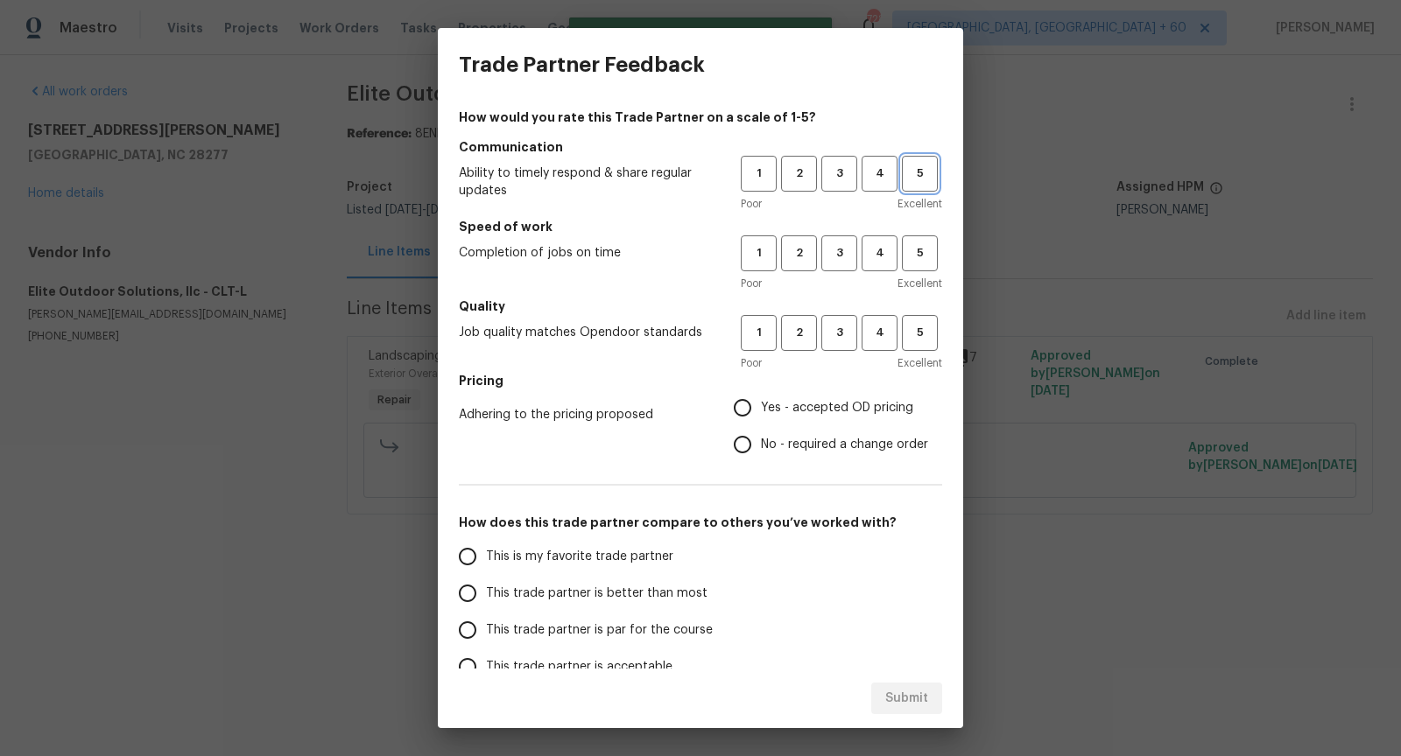
click at [932, 164] on span "5" at bounding box center [920, 174] width 32 height 20
click at [935, 257] on span "5" at bounding box center [920, 253] width 32 height 20
click at [921, 310] on h5 "Quality" at bounding box center [700, 307] width 483 height 18
click at [919, 339] on span "5" at bounding box center [920, 333] width 32 height 20
click at [738, 407] on input "Yes - accepted OD pricing" at bounding box center [742, 408] width 37 height 37
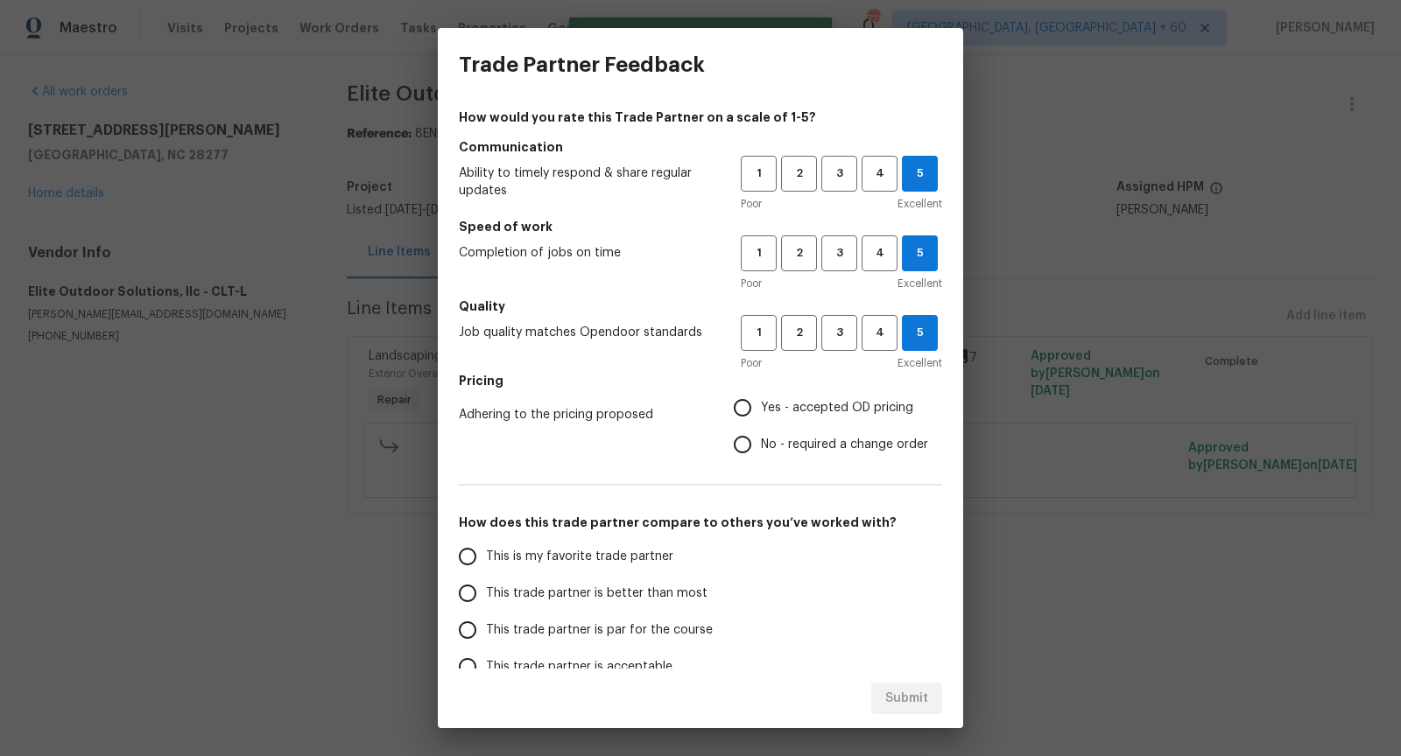
radio input "true"
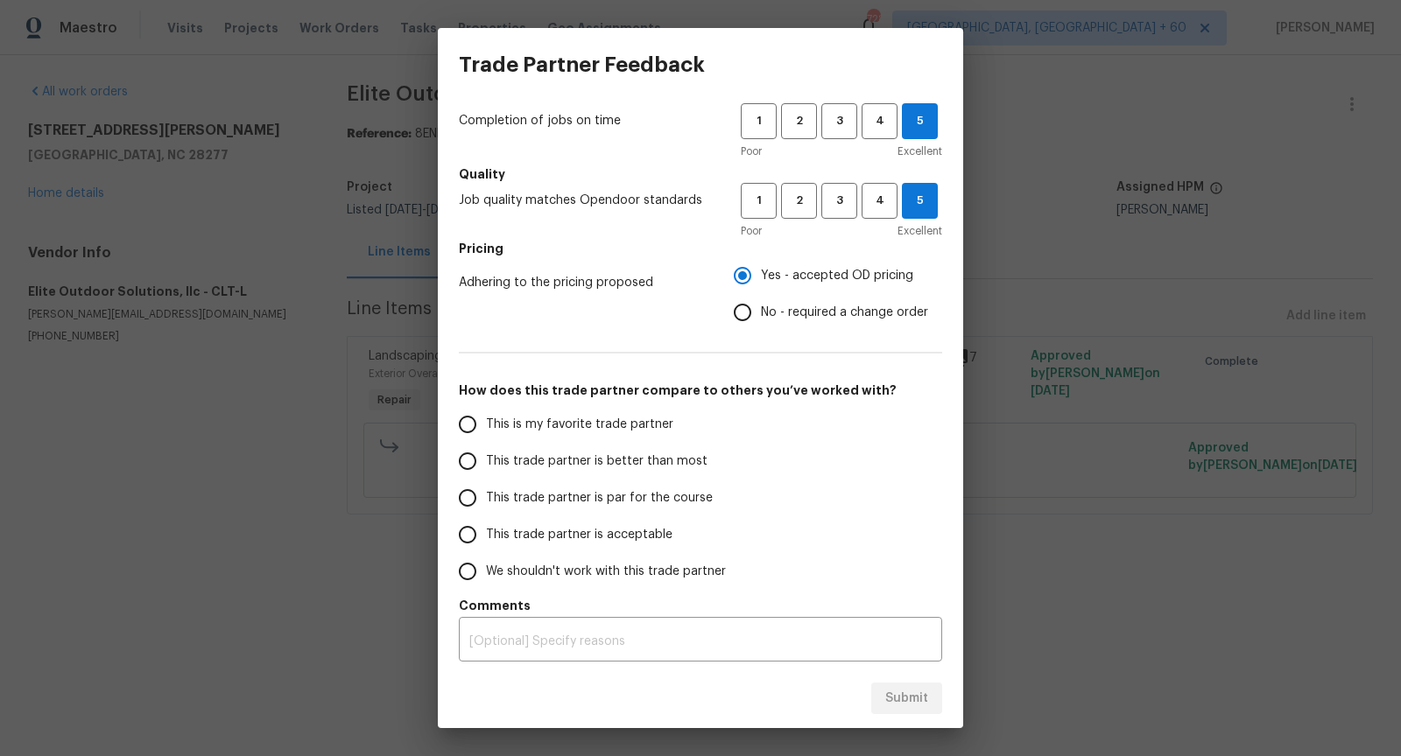
click at [519, 421] on span "This is my favorite trade partner" at bounding box center [579, 425] width 187 height 18
click at [486, 421] on input "This is my favorite trade partner" at bounding box center [467, 424] width 37 height 37
click at [921, 697] on span "Submit" at bounding box center [906, 699] width 43 height 22
radio input "true"
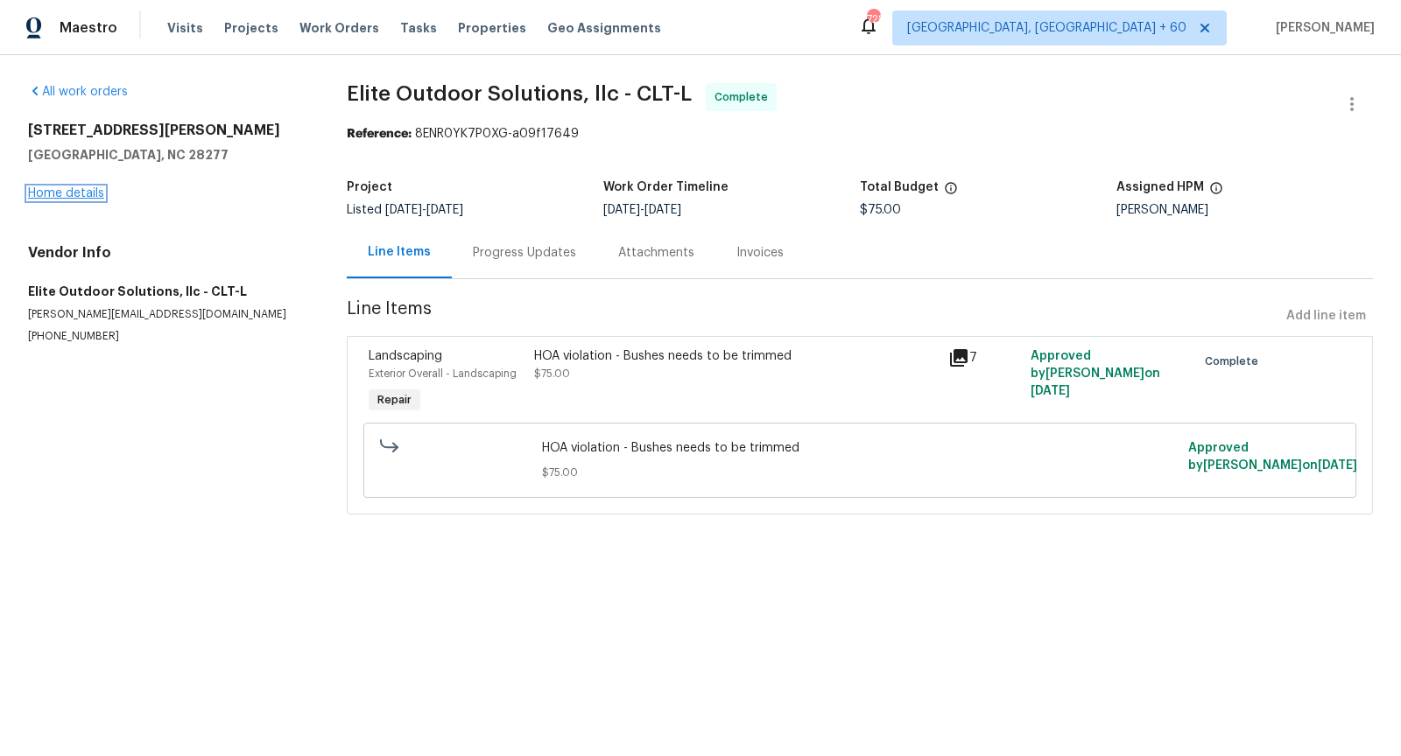
click at [85, 189] on link "Home details" at bounding box center [66, 193] width 76 height 12
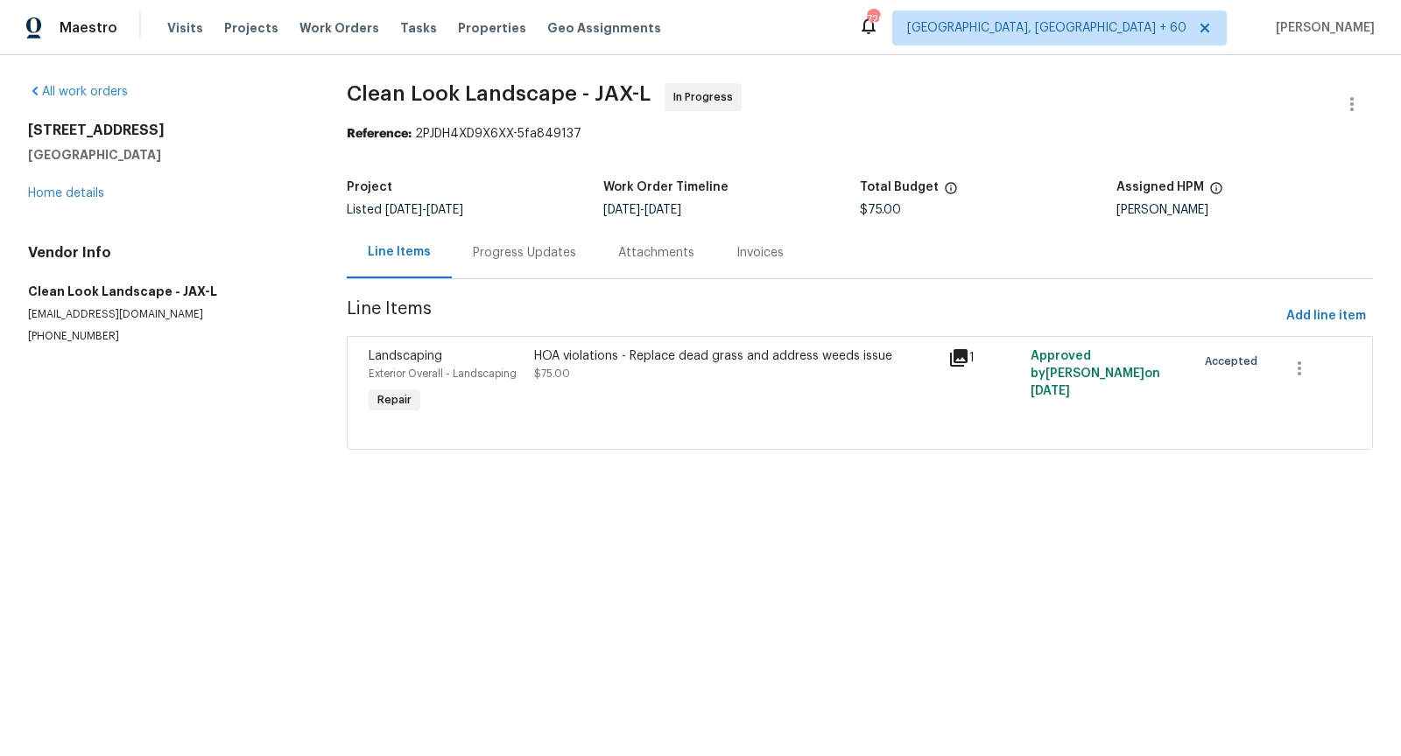
click at [515, 263] on div "Progress Updates" at bounding box center [524, 253] width 145 height 52
